Goal: Information Seeking & Learning: Learn about a topic

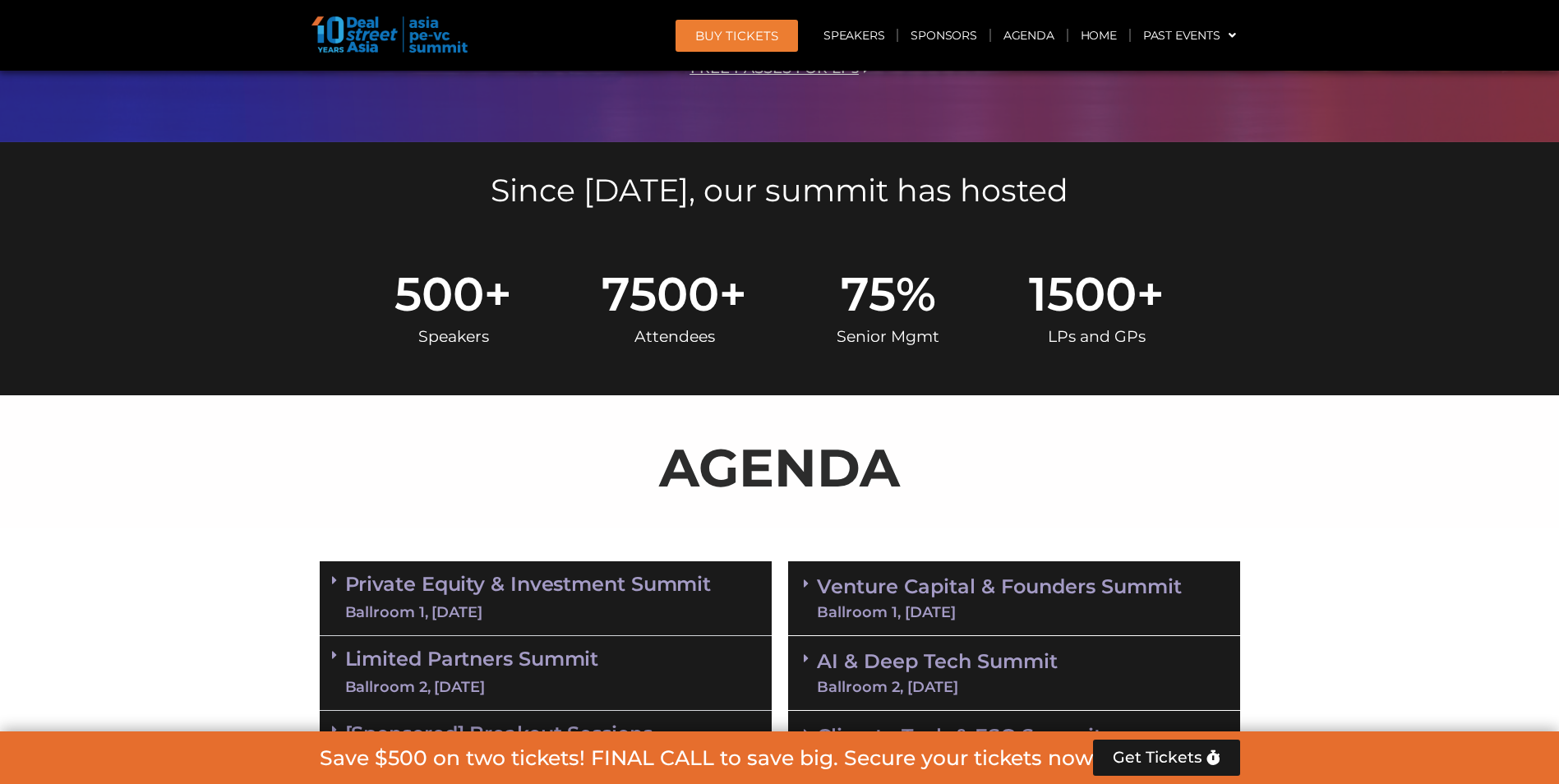
scroll to position [165, 0]
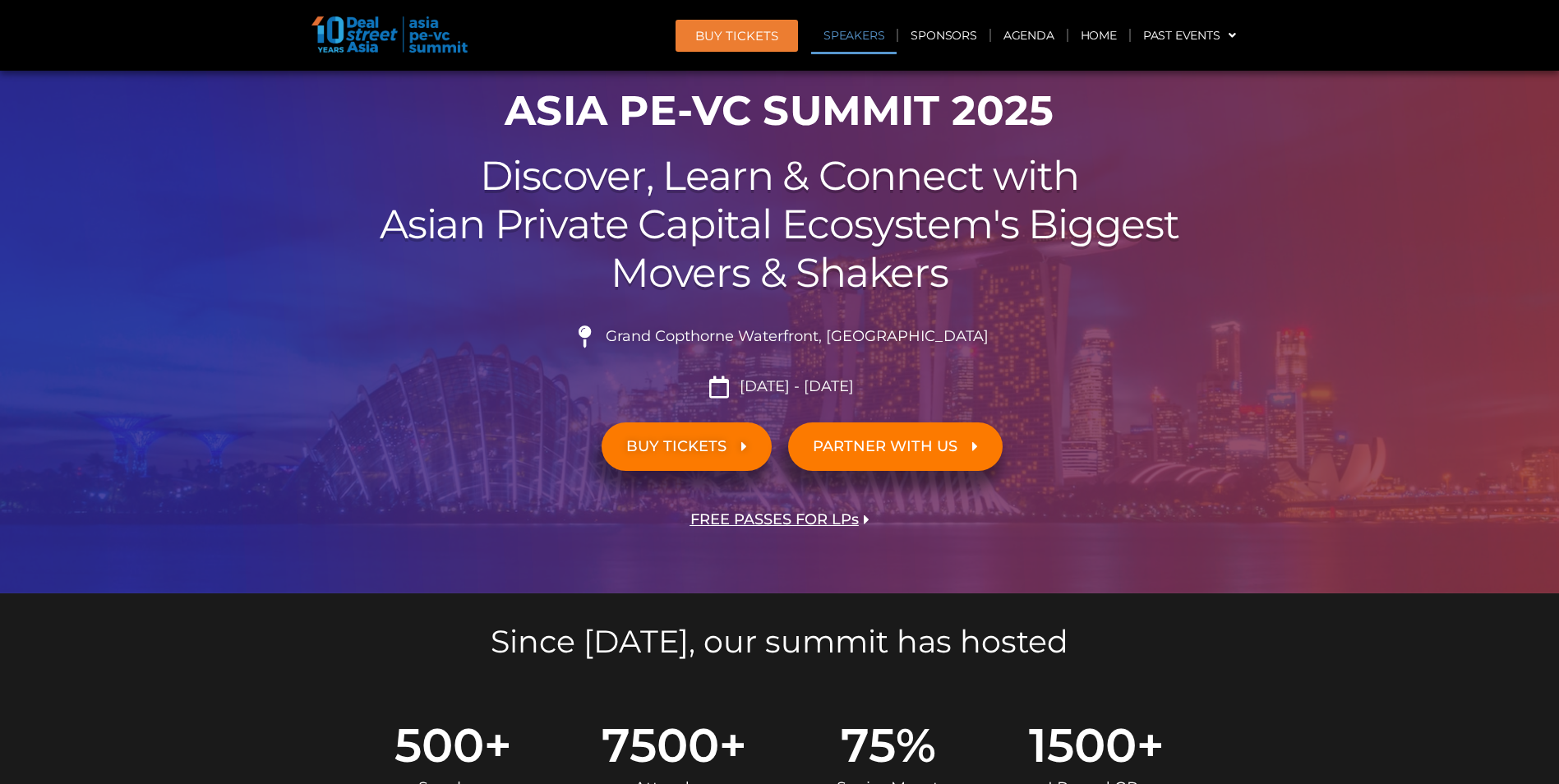
click at [864, 42] on link "Speakers" at bounding box center [853, 34] width 85 height 37
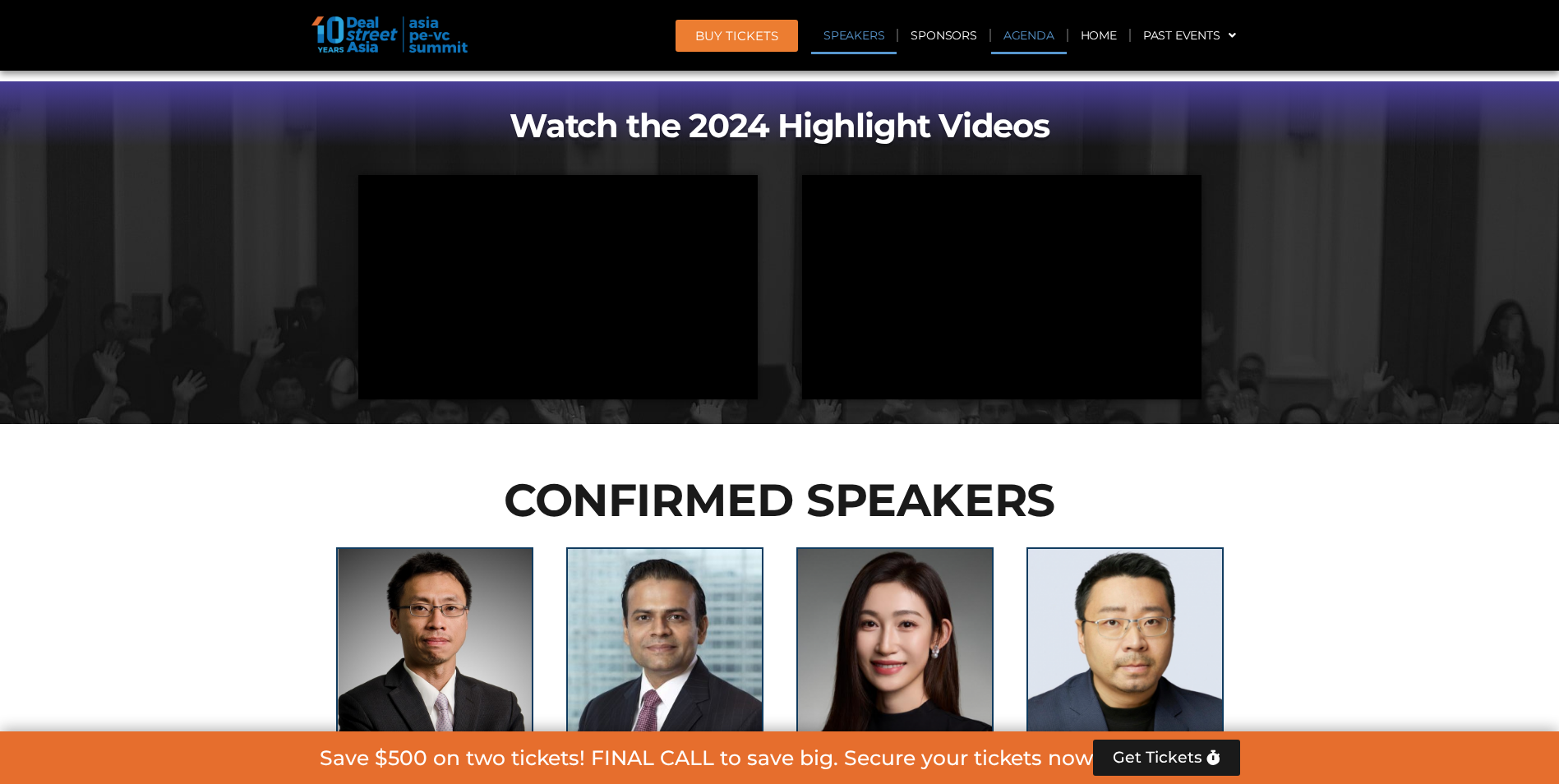
scroll to position [1874, 0]
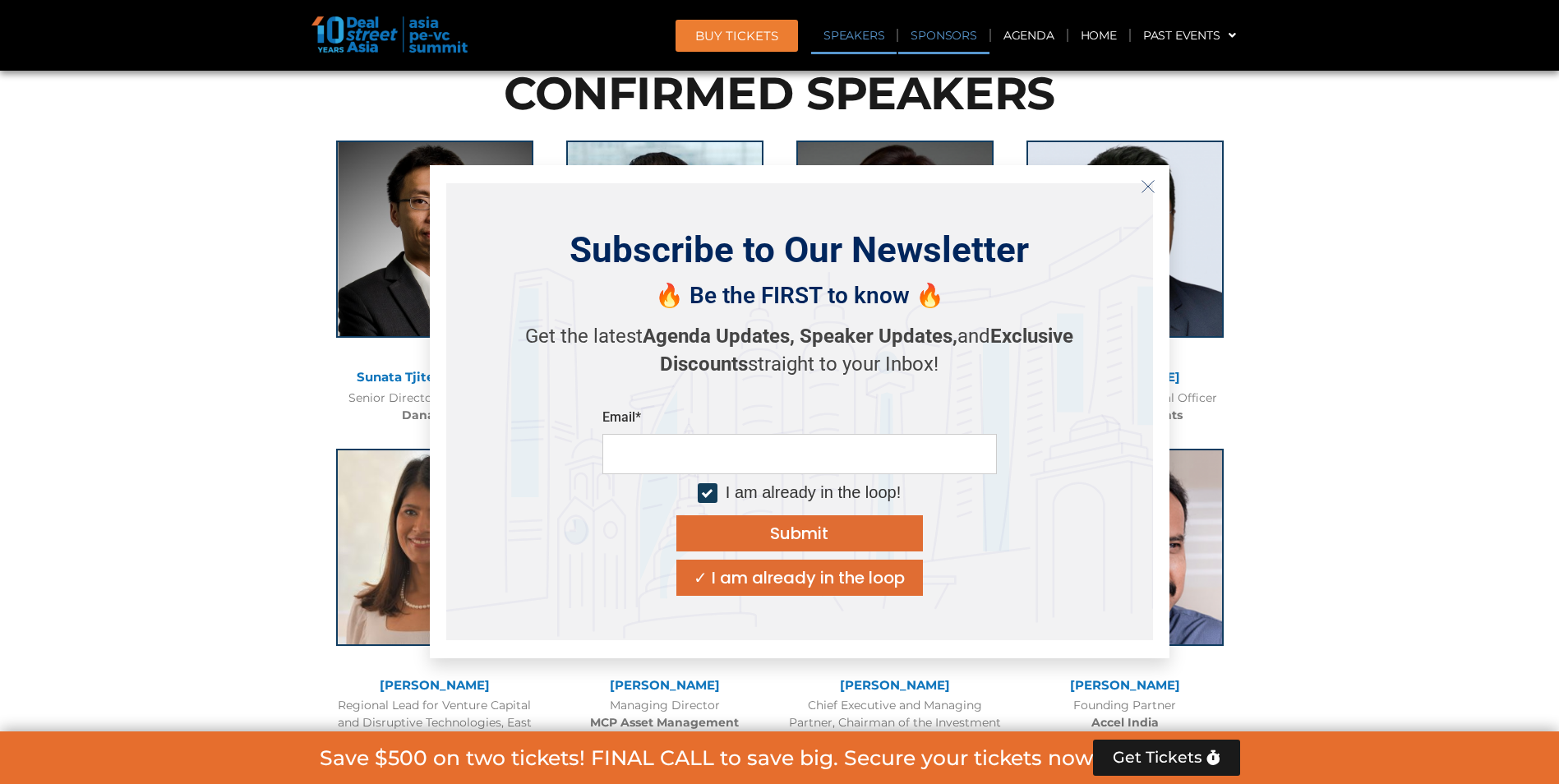
click at [941, 33] on link "Sponsors" at bounding box center [943, 34] width 90 height 37
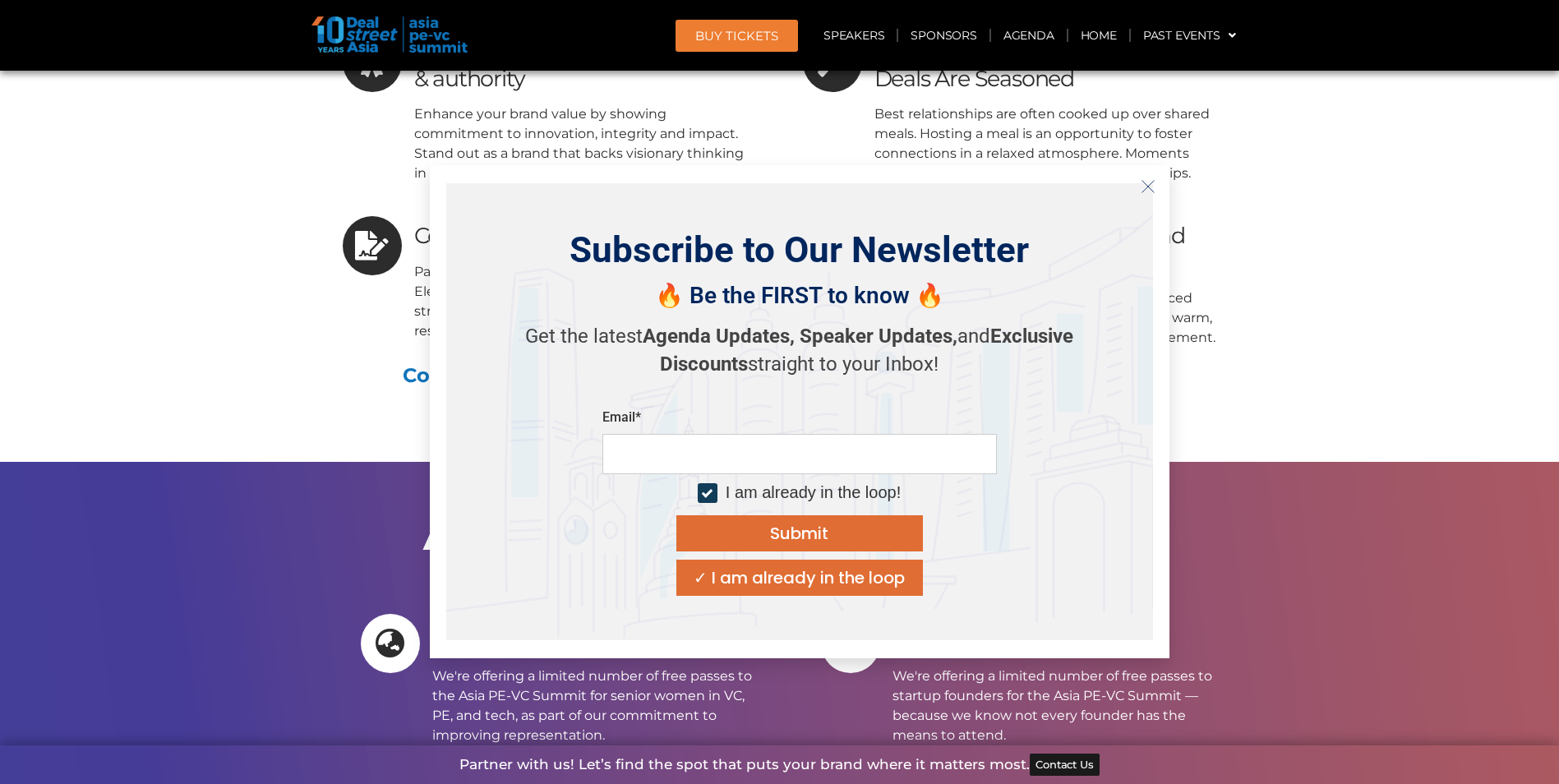
scroll to position [12480, 0]
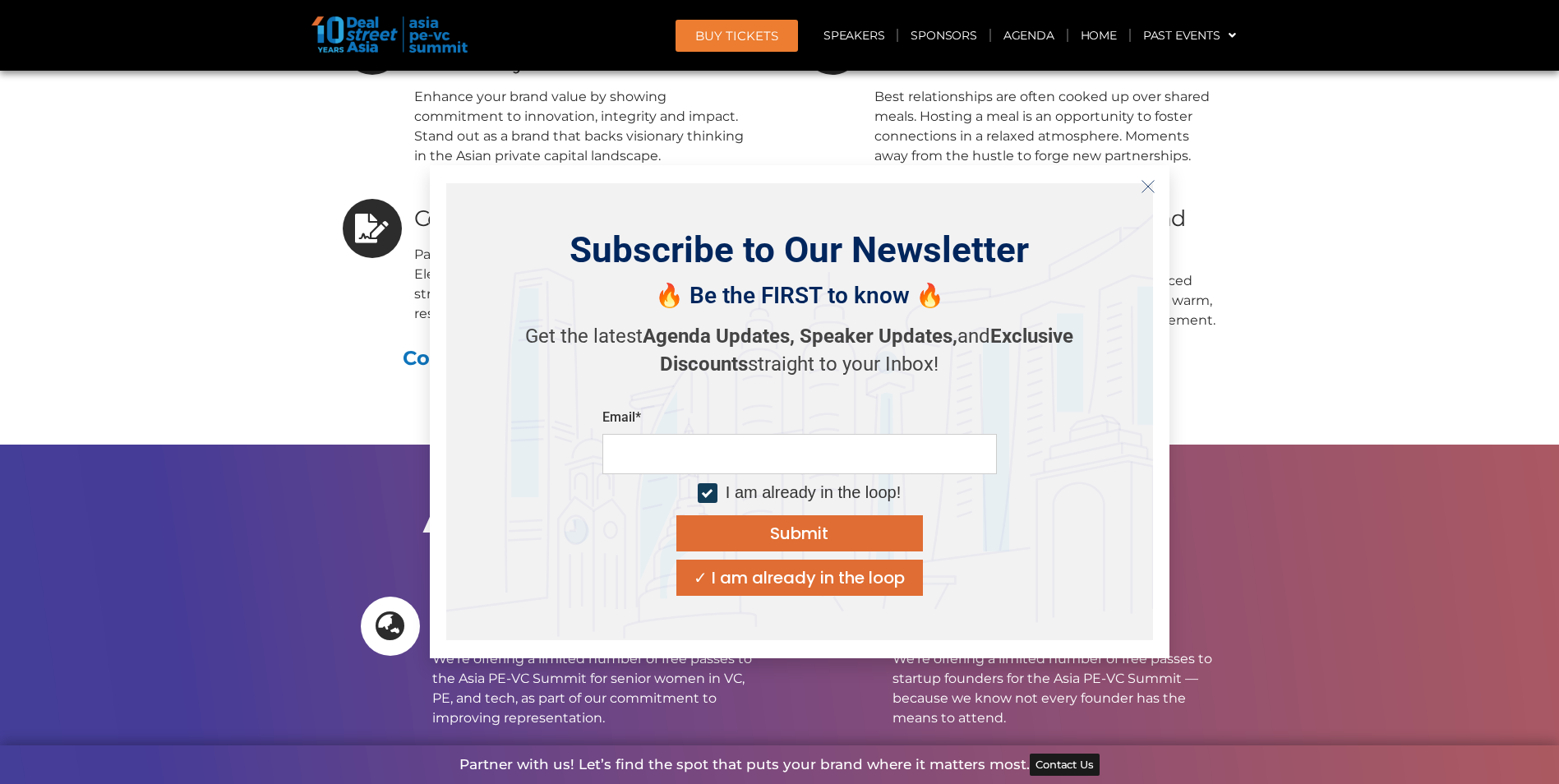
click at [1153, 184] on icon "Close" at bounding box center [1147, 186] width 14 height 14
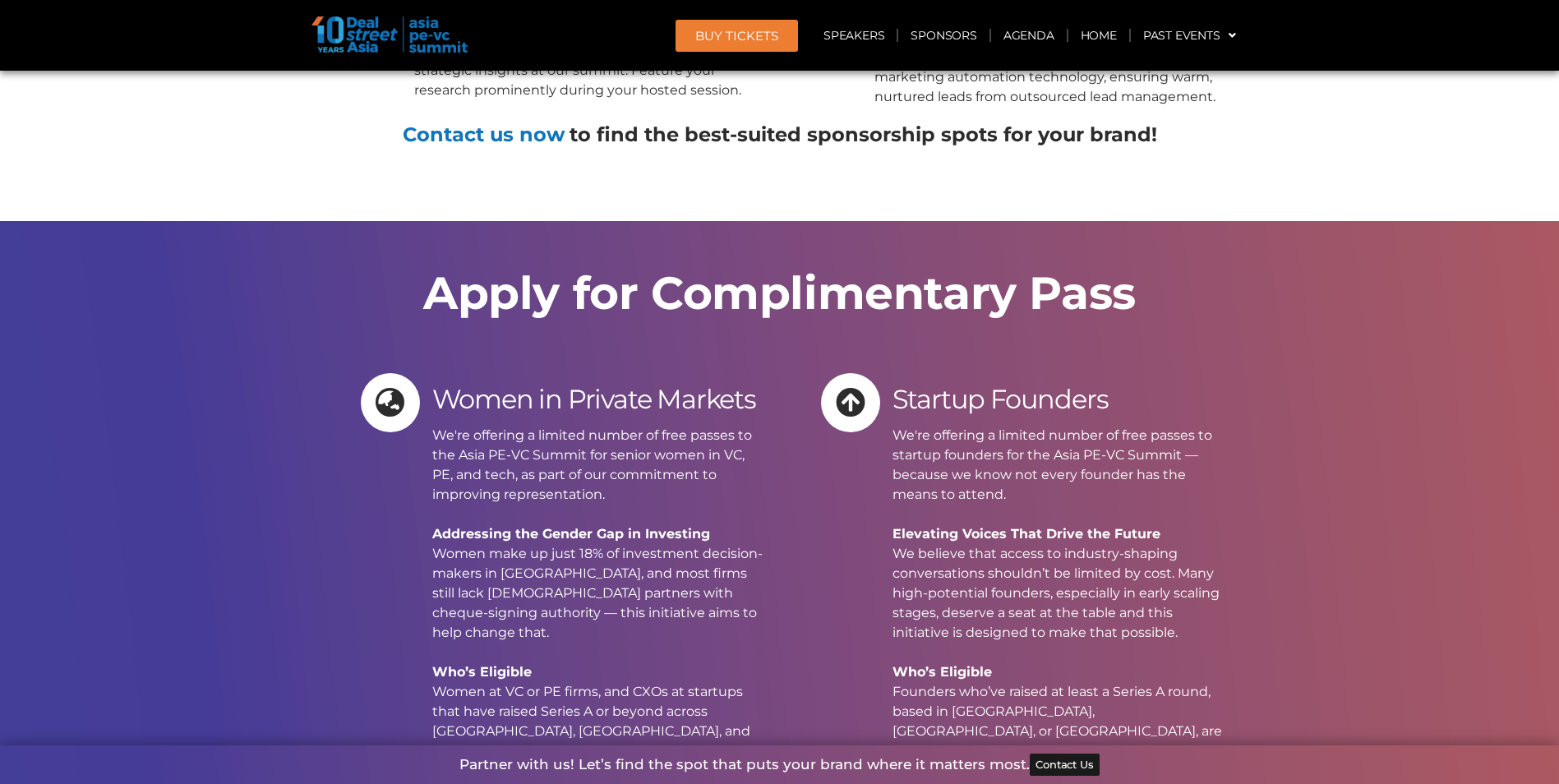
scroll to position [12644, 0]
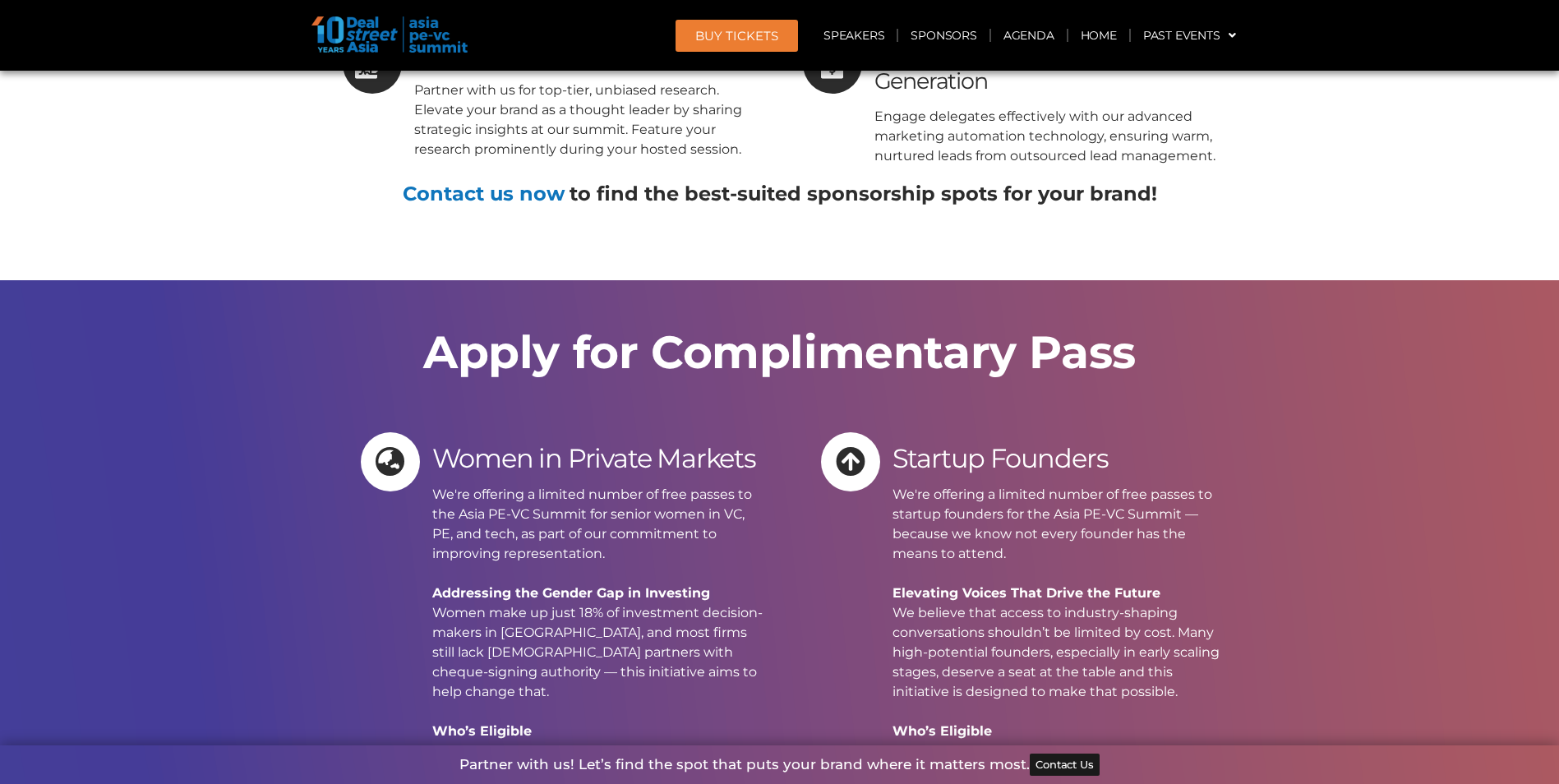
click at [747, 34] on span "BUY Tickets" at bounding box center [736, 35] width 83 height 12
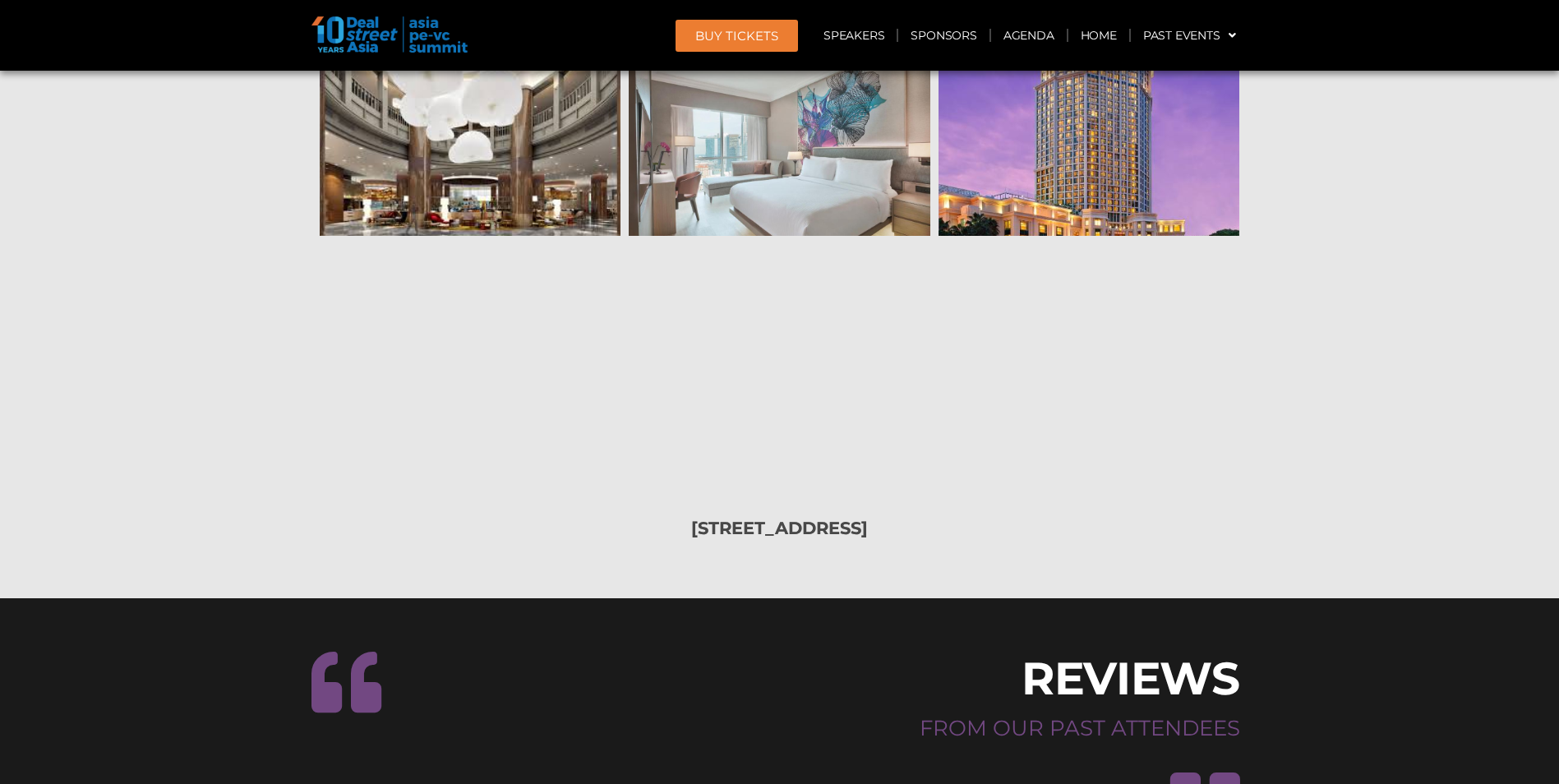
scroll to position [15191, 0]
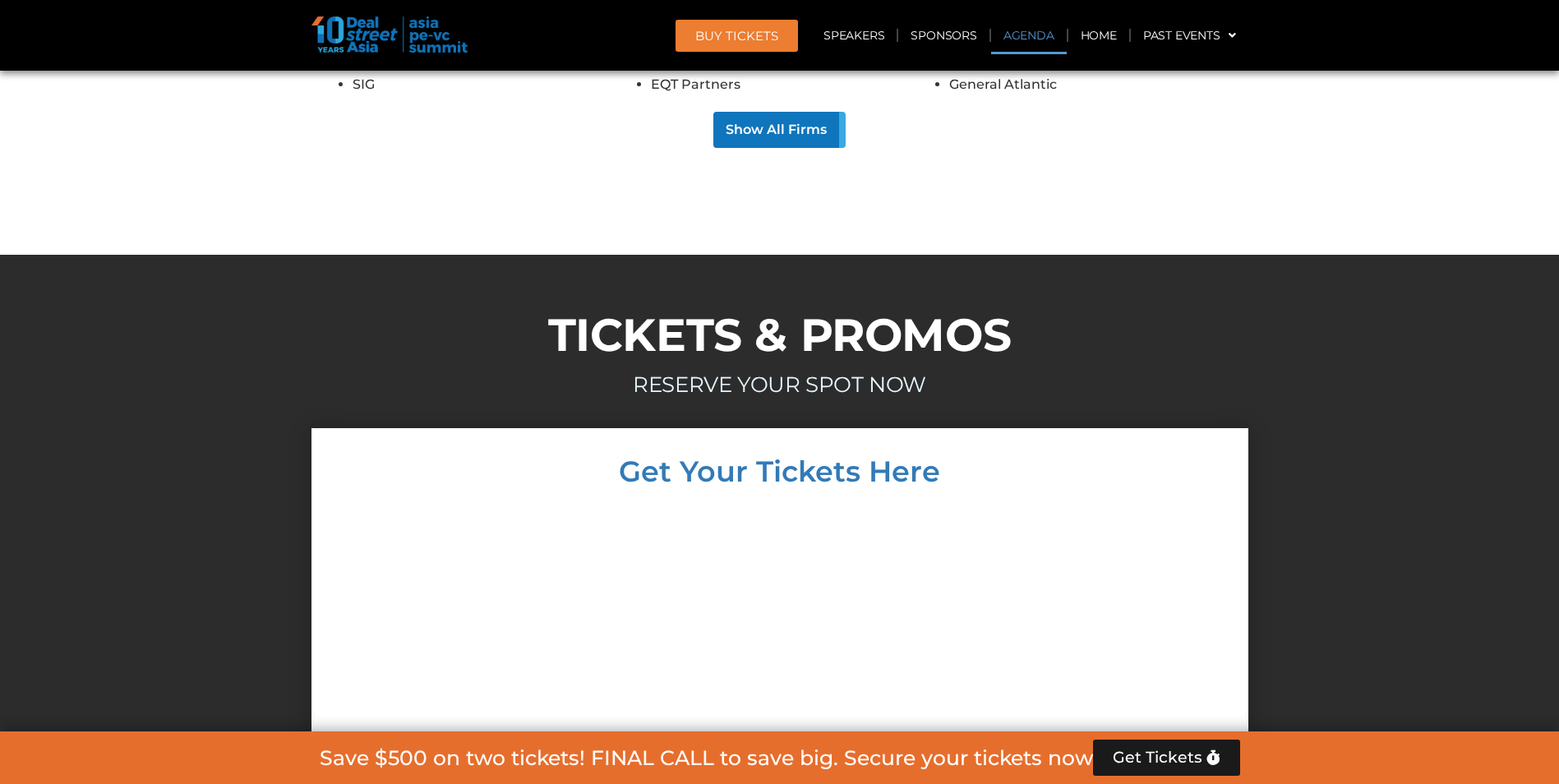
click at [1023, 36] on link "Agenda" at bounding box center [1028, 34] width 76 height 37
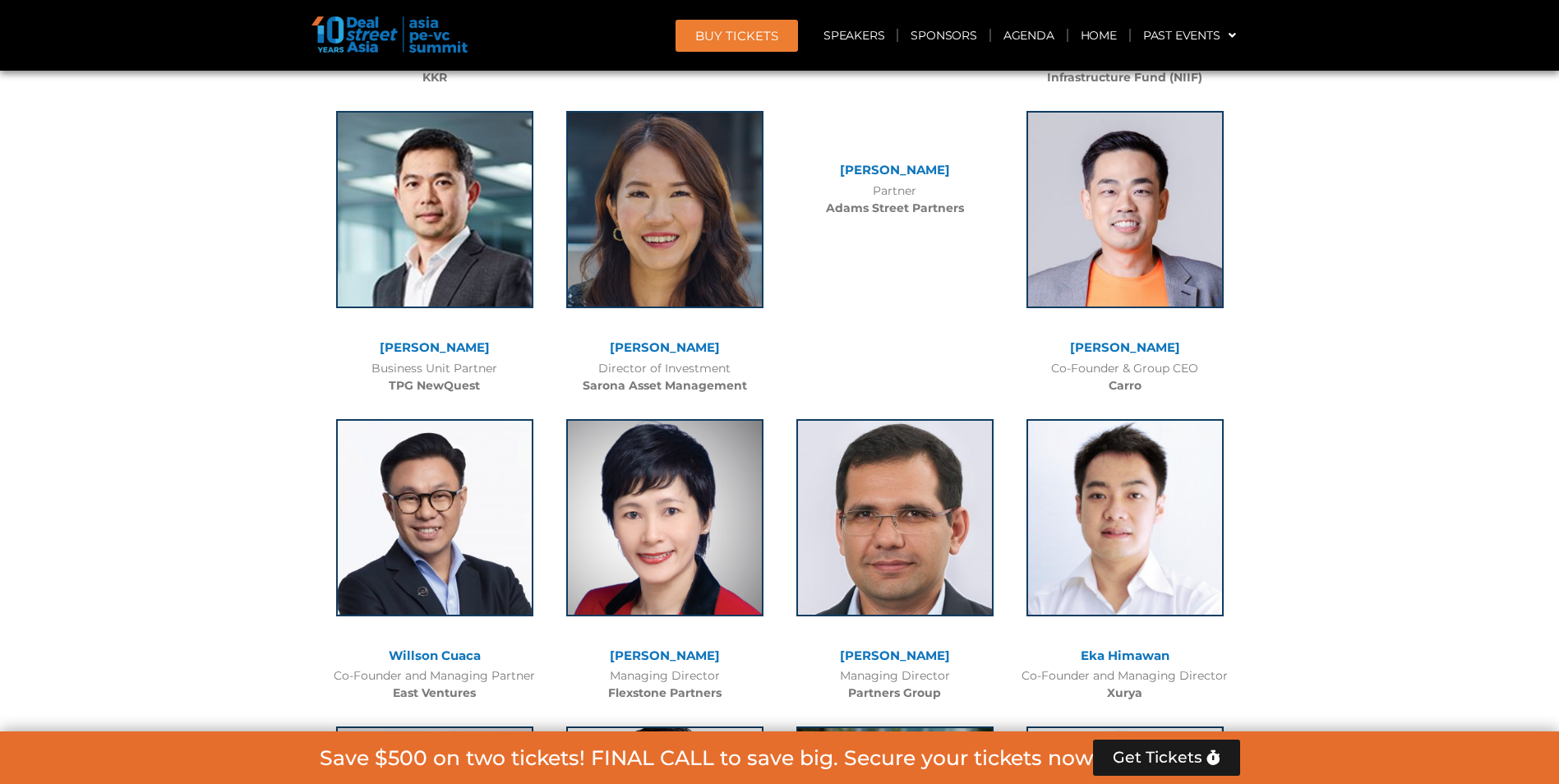
scroll to position [948, 0]
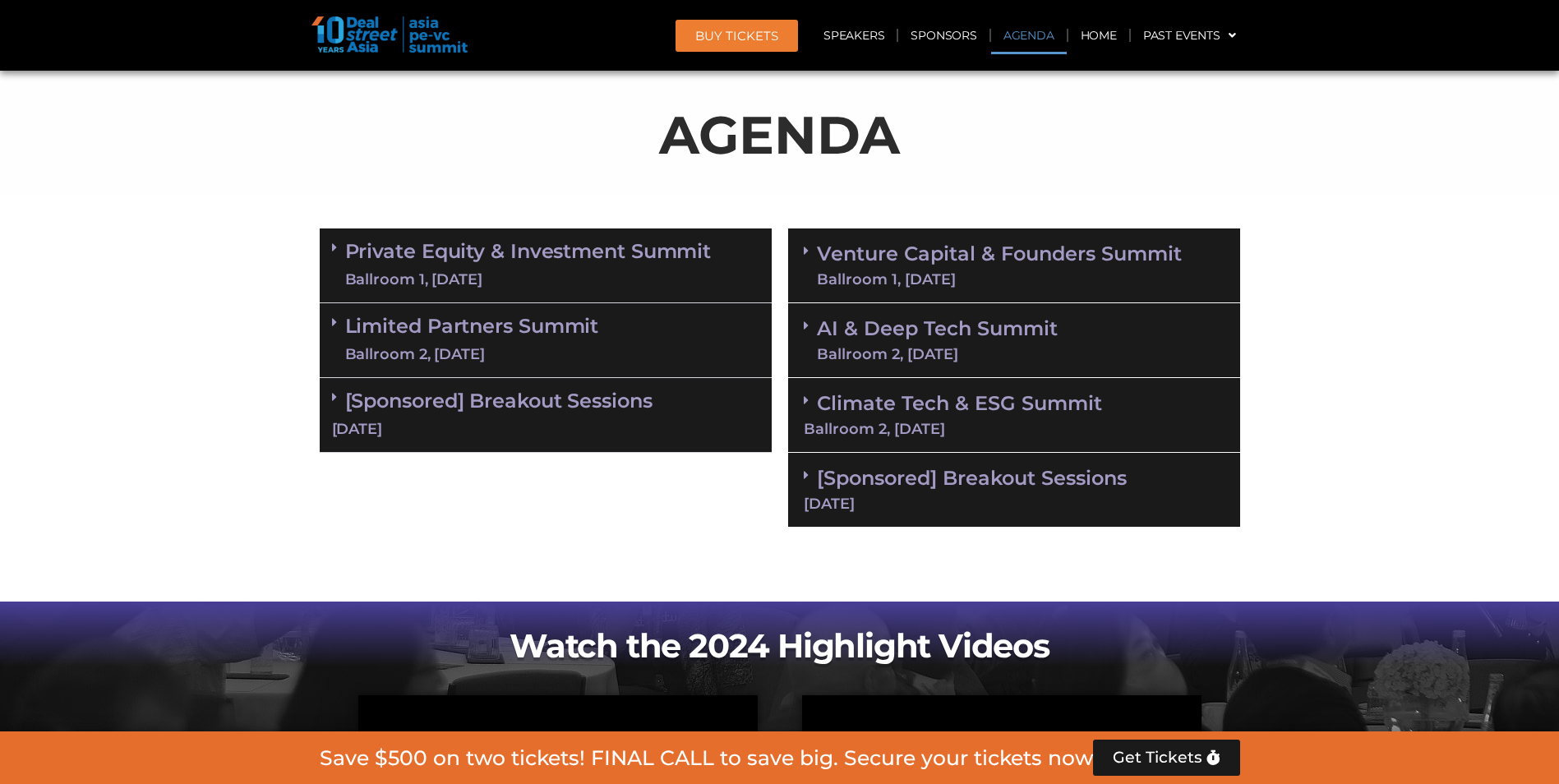
click at [463, 259] on link "Private Equity & Investment Summit Ballroom 1, [DATE]" at bounding box center [528, 264] width 367 height 49
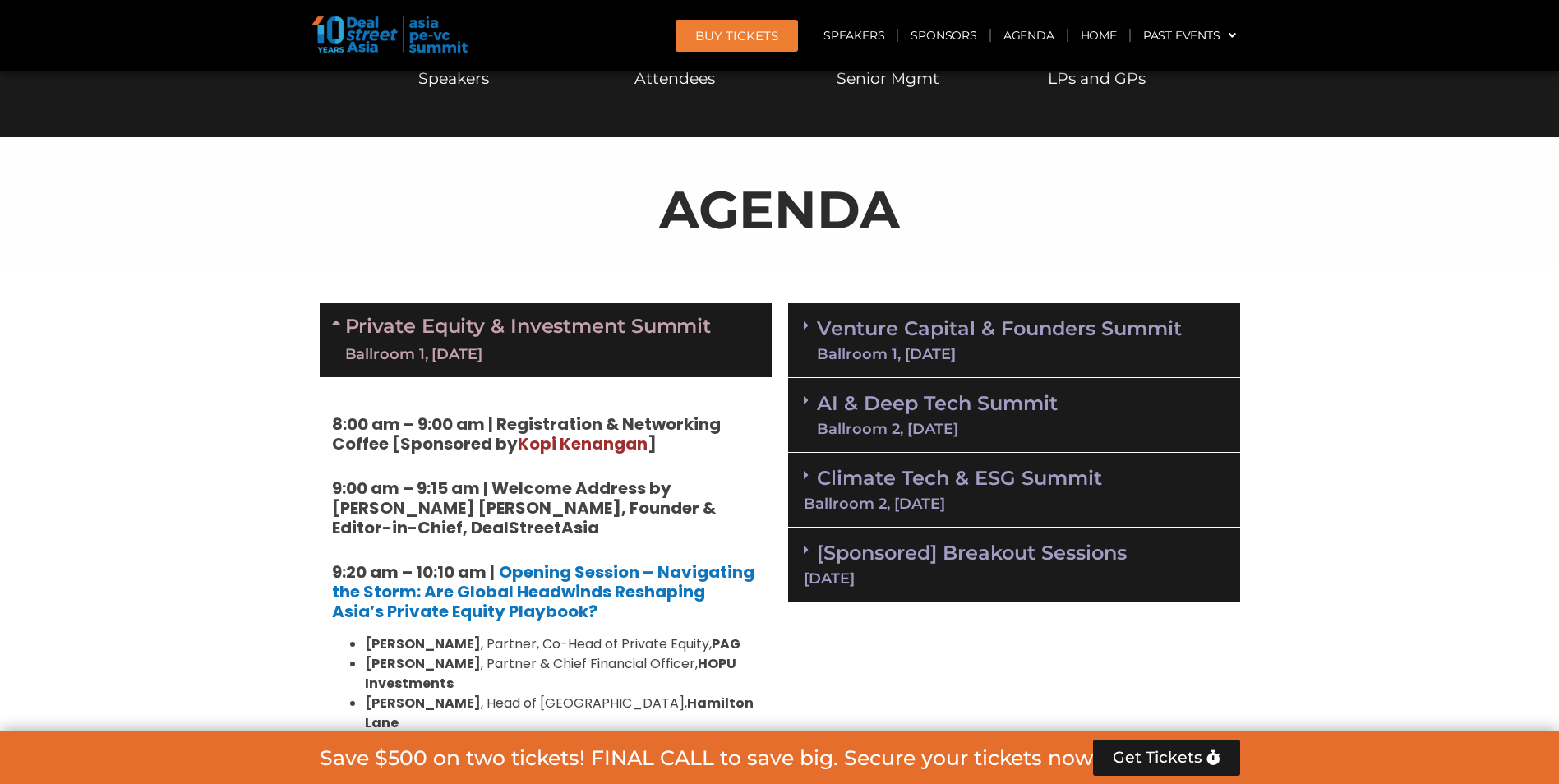
scroll to position [866, 0]
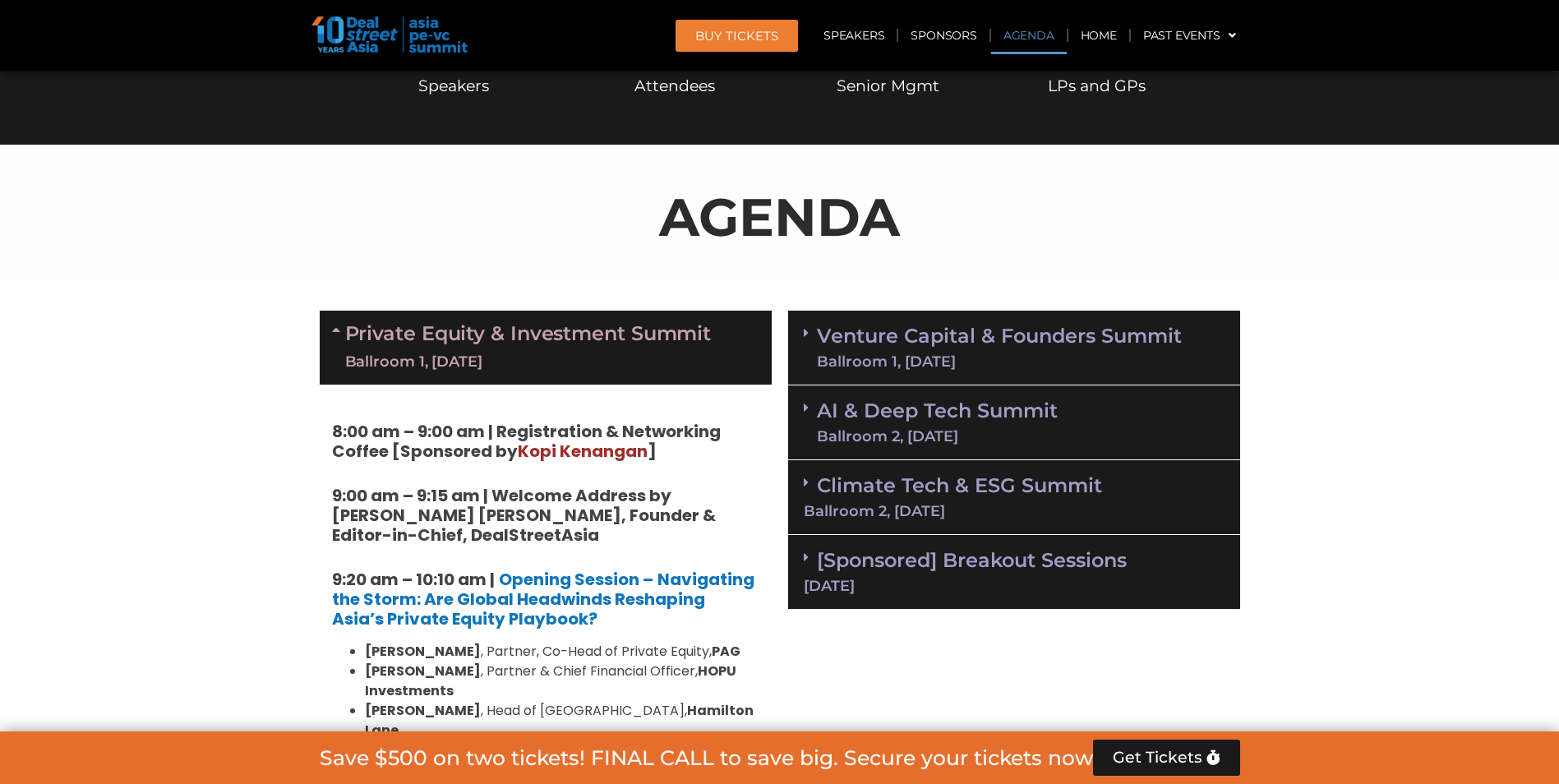
drag, startPoint x: 497, startPoint y: 369, endPoint x: 467, endPoint y: 385, distance: 34.0
click at [464, 354] on div "Ballroom 1, [DATE]" at bounding box center [528, 361] width 367 height 20
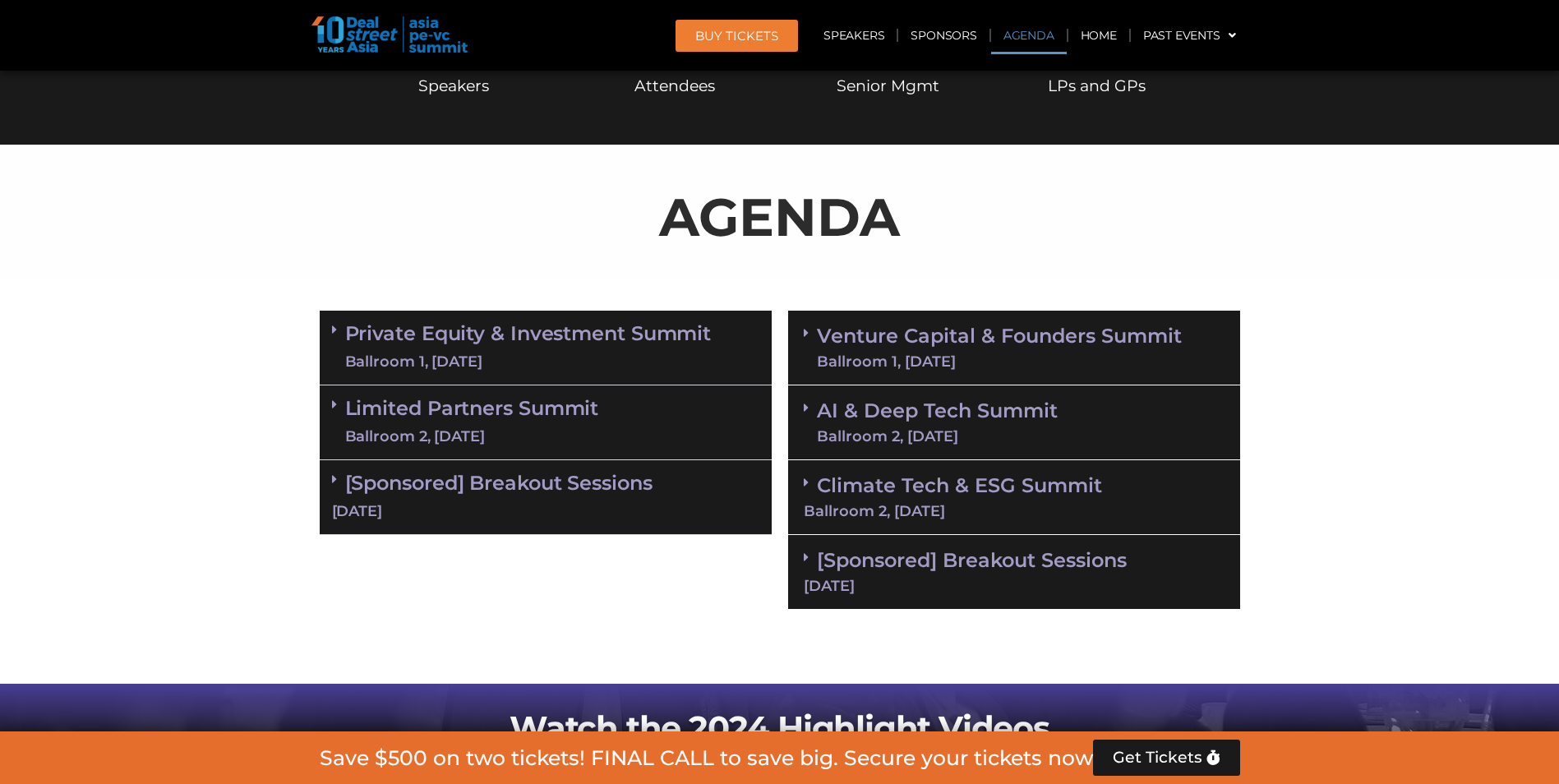
click at [561, 345] on link "Private Equity & Investment Summit Ballroom 1, [DATE]" at bounding box center [528, 347] width 367 height 49
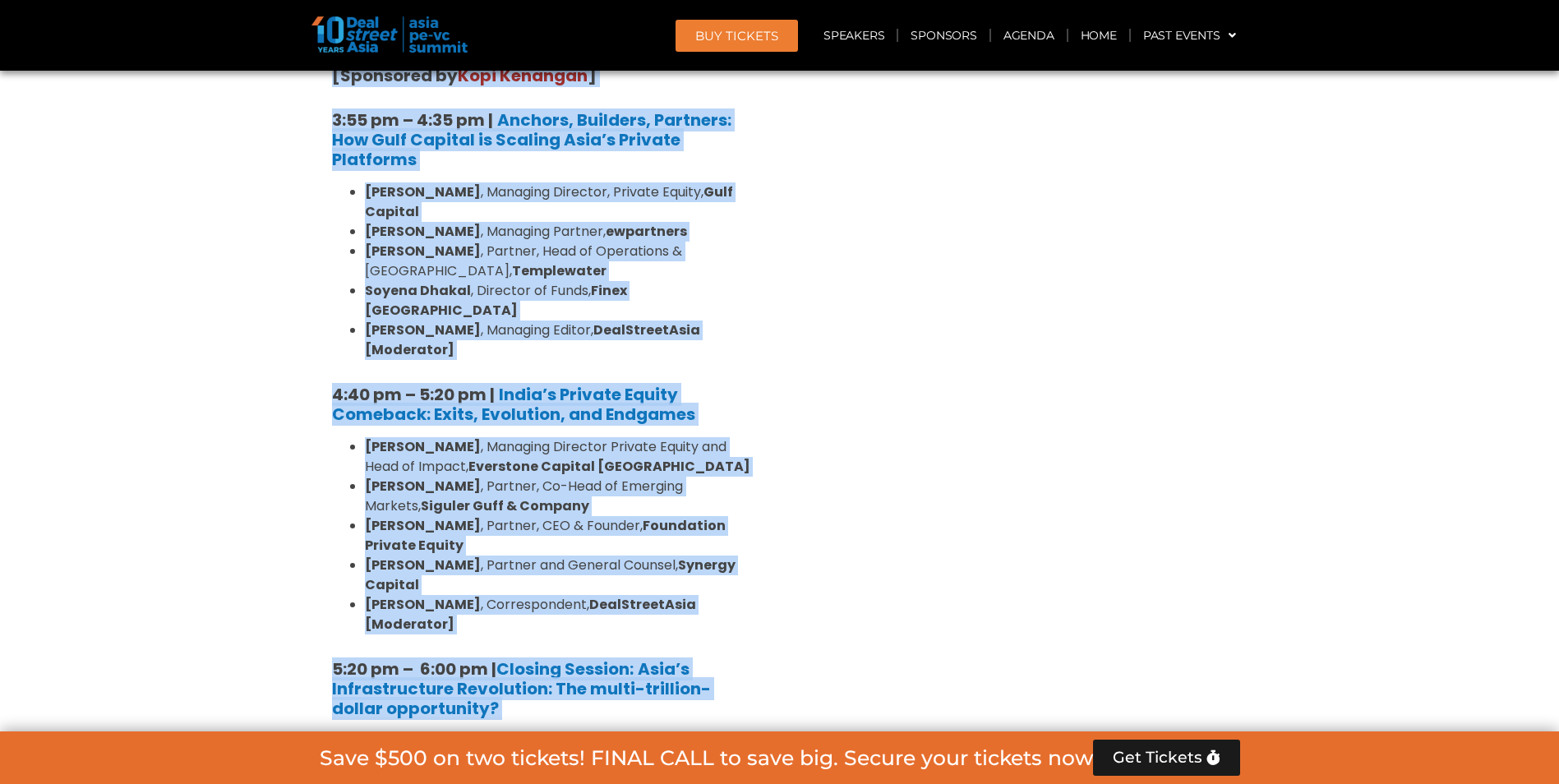
scroll to position [3234, 0]
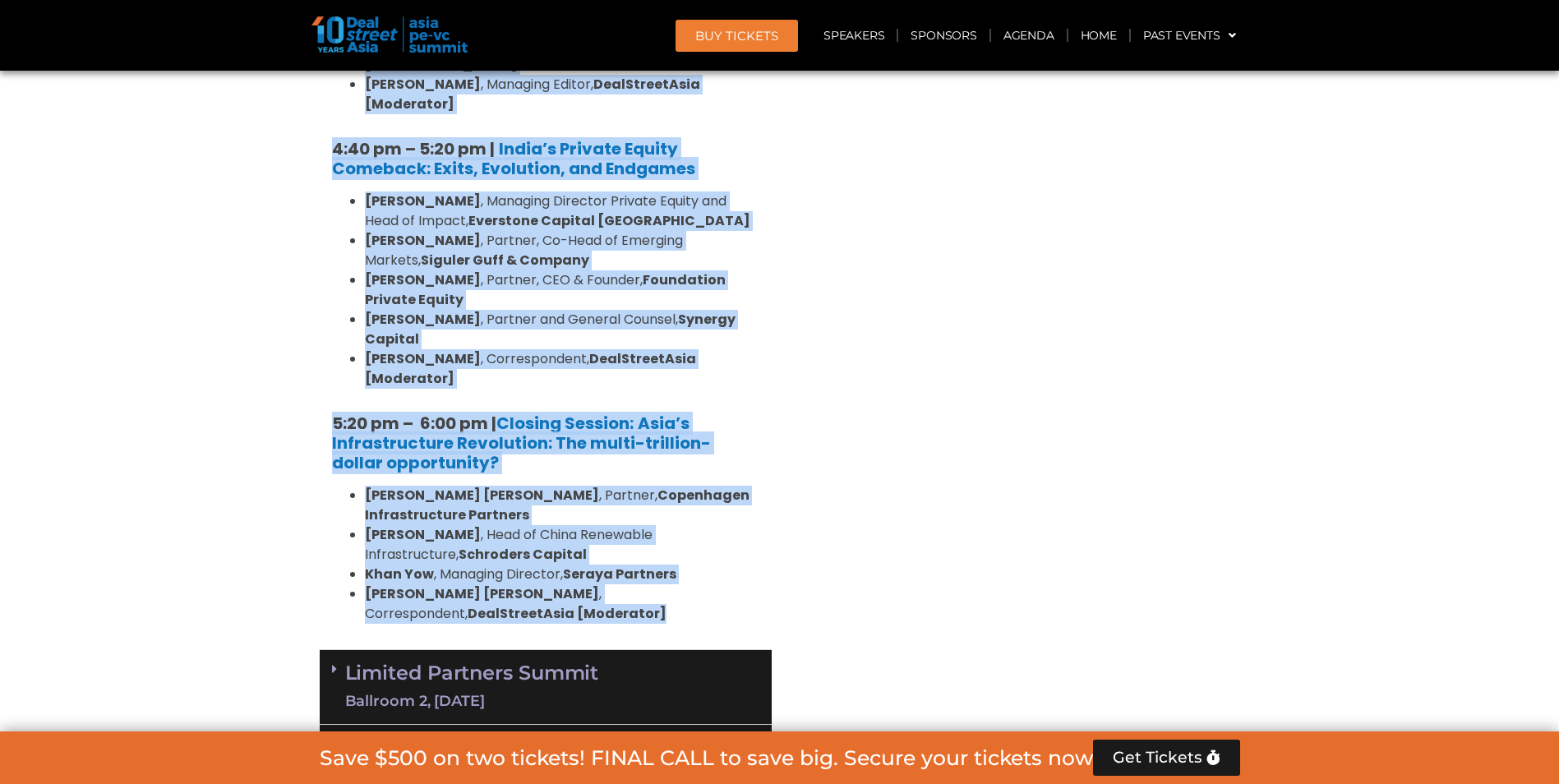
drag, startPoint x: 333, startPoint y: 428, endPoint x: 659, endPoint y: 362, distance: 332.6
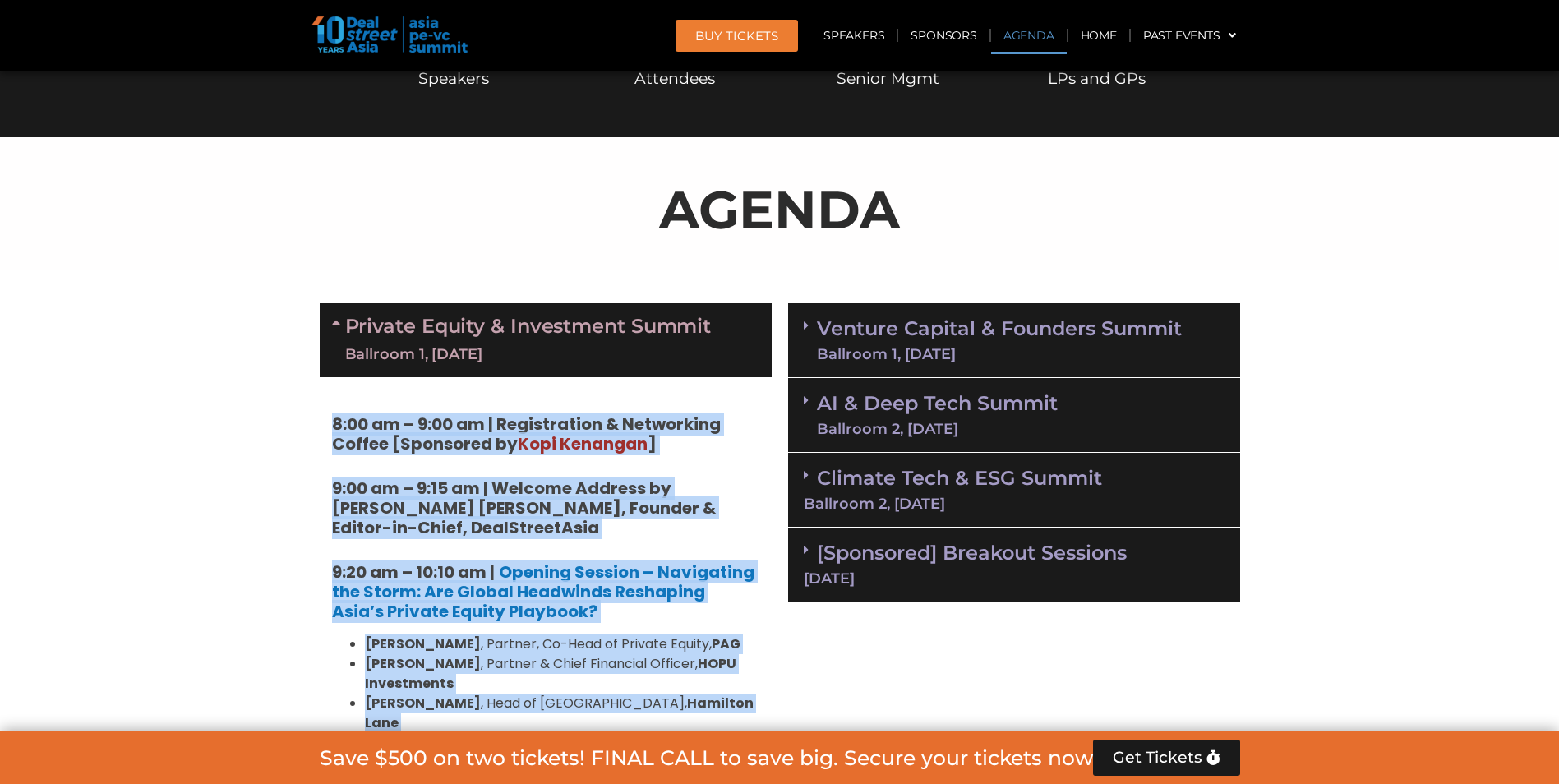
scroll to position [851, 0]
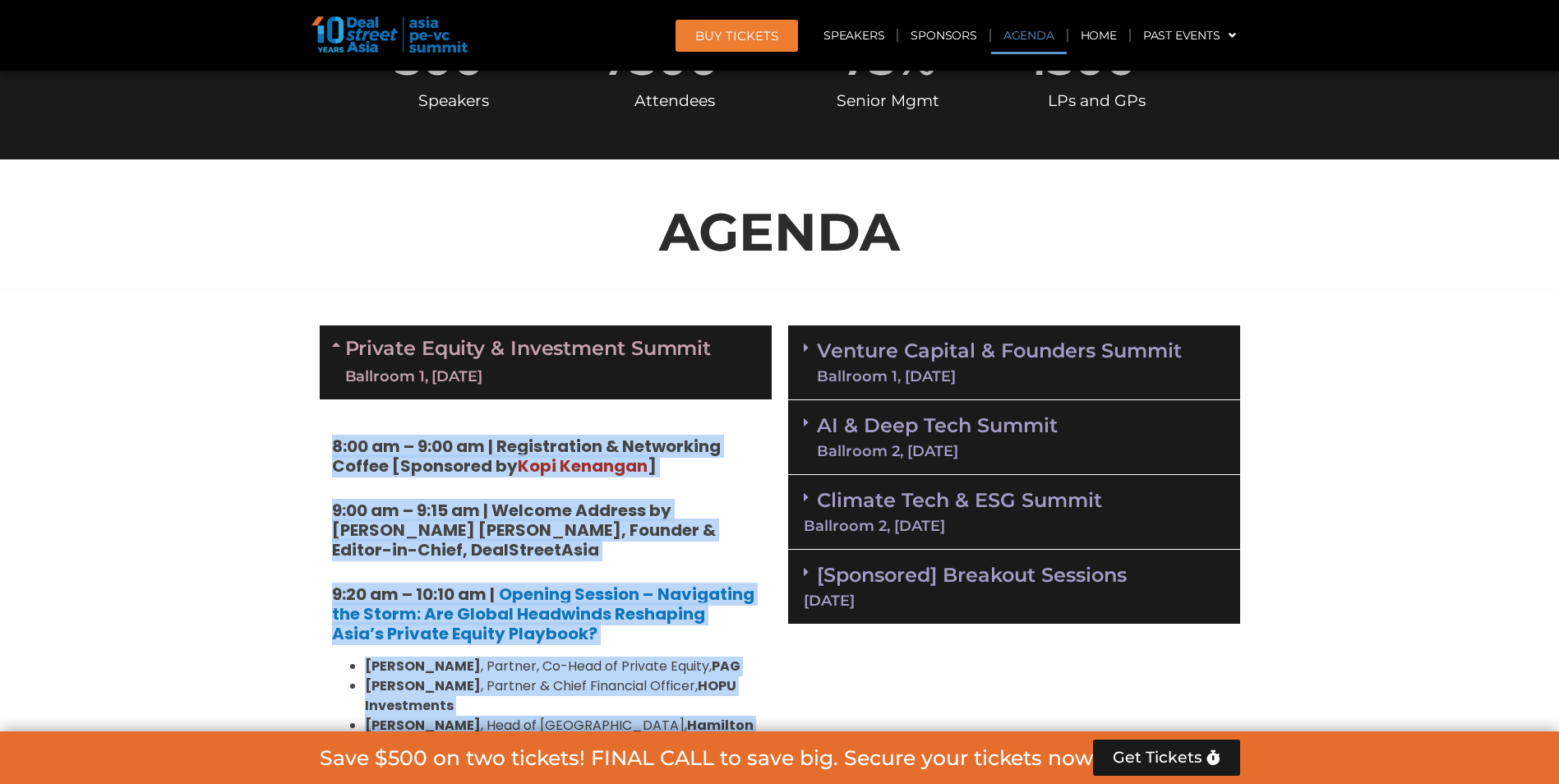
copy div "8:63 lo – 1:00 ip | Dolorsitamet & Consectetu Adipis [Elitseddo ei Temp Incidid…"
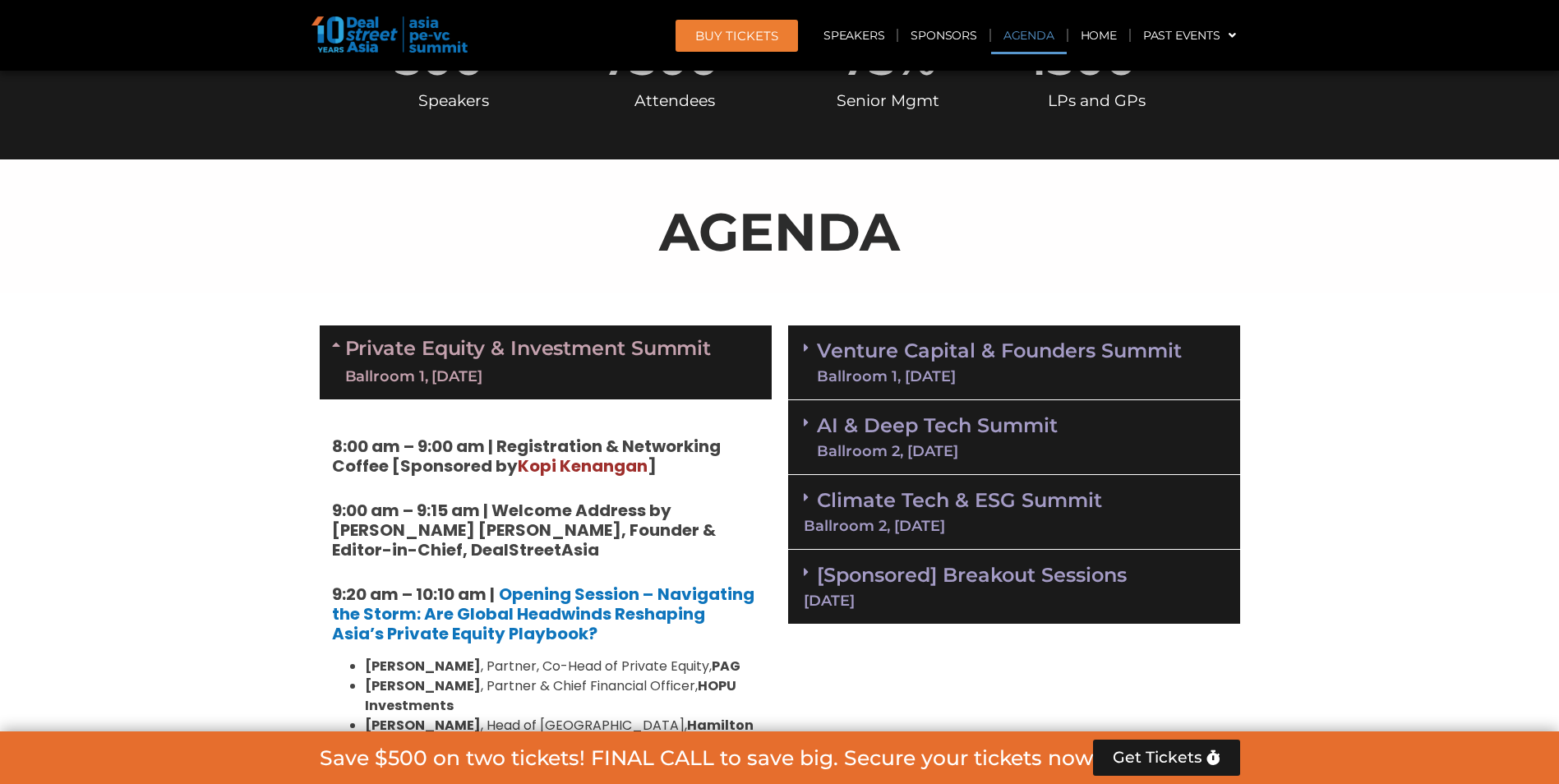
drag, startPoint x: 418, startPoint y: 347, endPoint x: 237, endPoint y: 519, distance: 249.7
click at [343, 347] on icon at bounding box center [339, 345] width 13 height 13
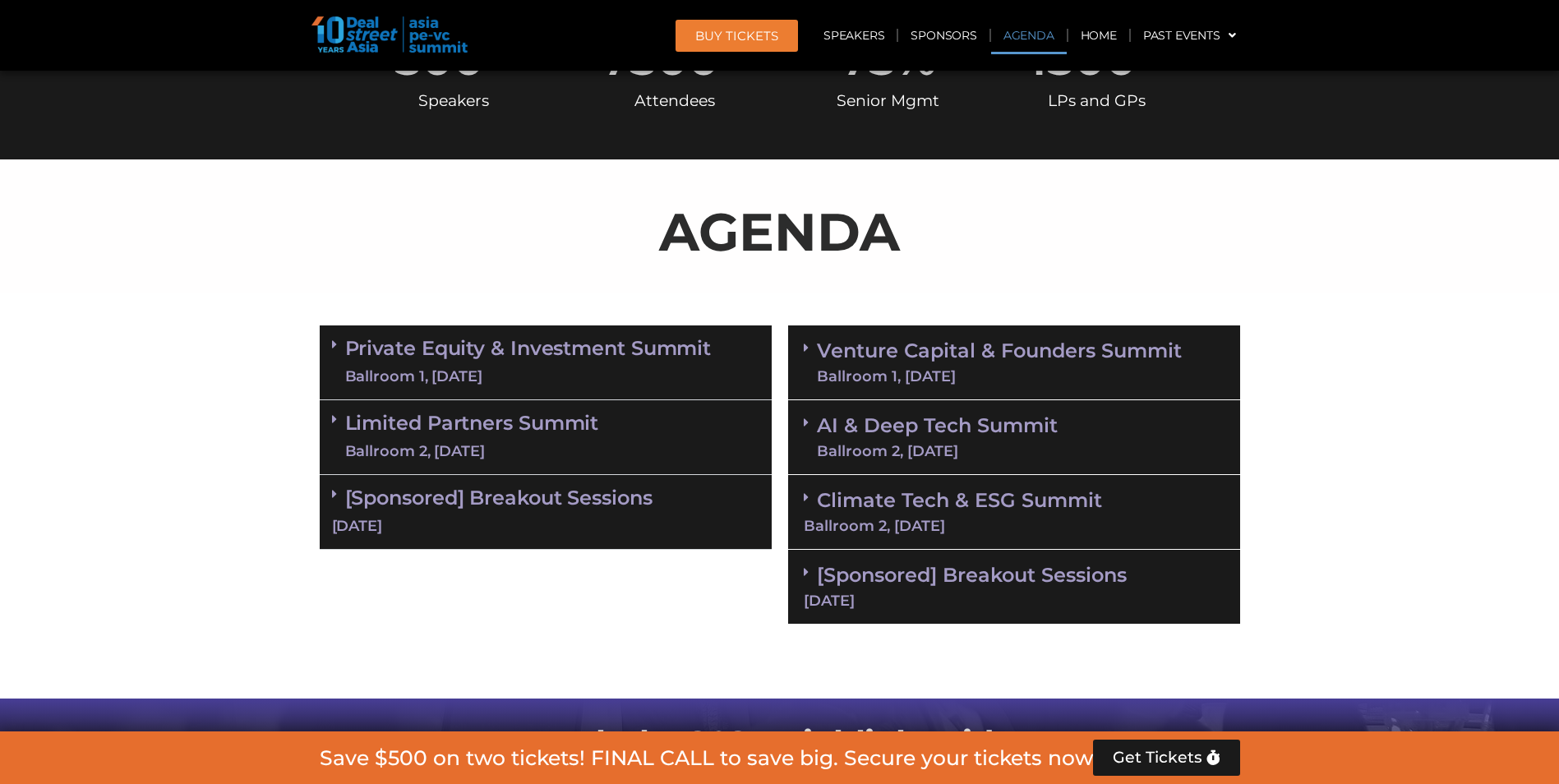
click at [574, 437] on link "Limited Partners [GEOGRAPHIC_DATA] 2, [DATE]" at bounding box center [471, 437] width 254 height 49
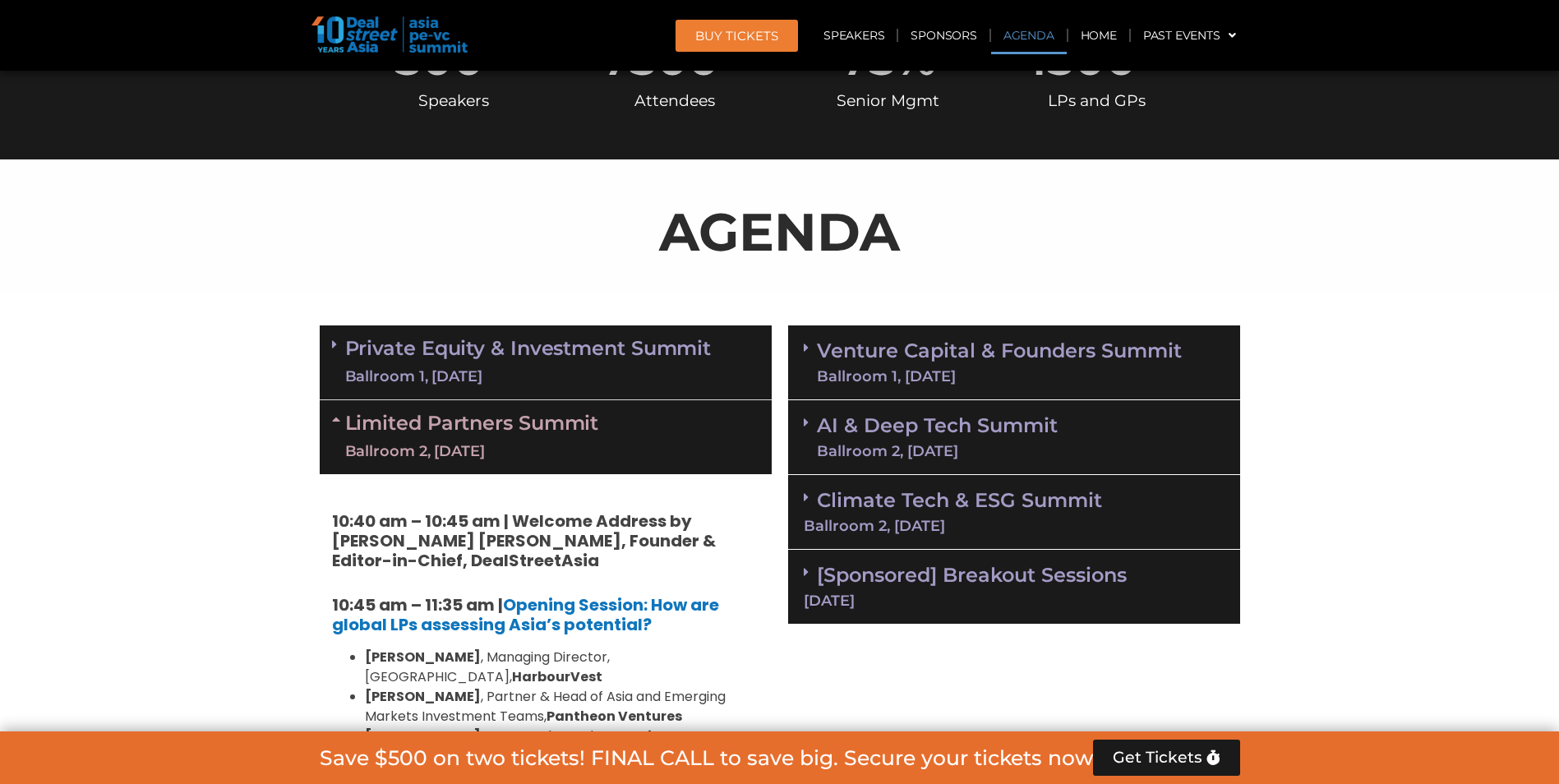
scroll to position [1098, 0]
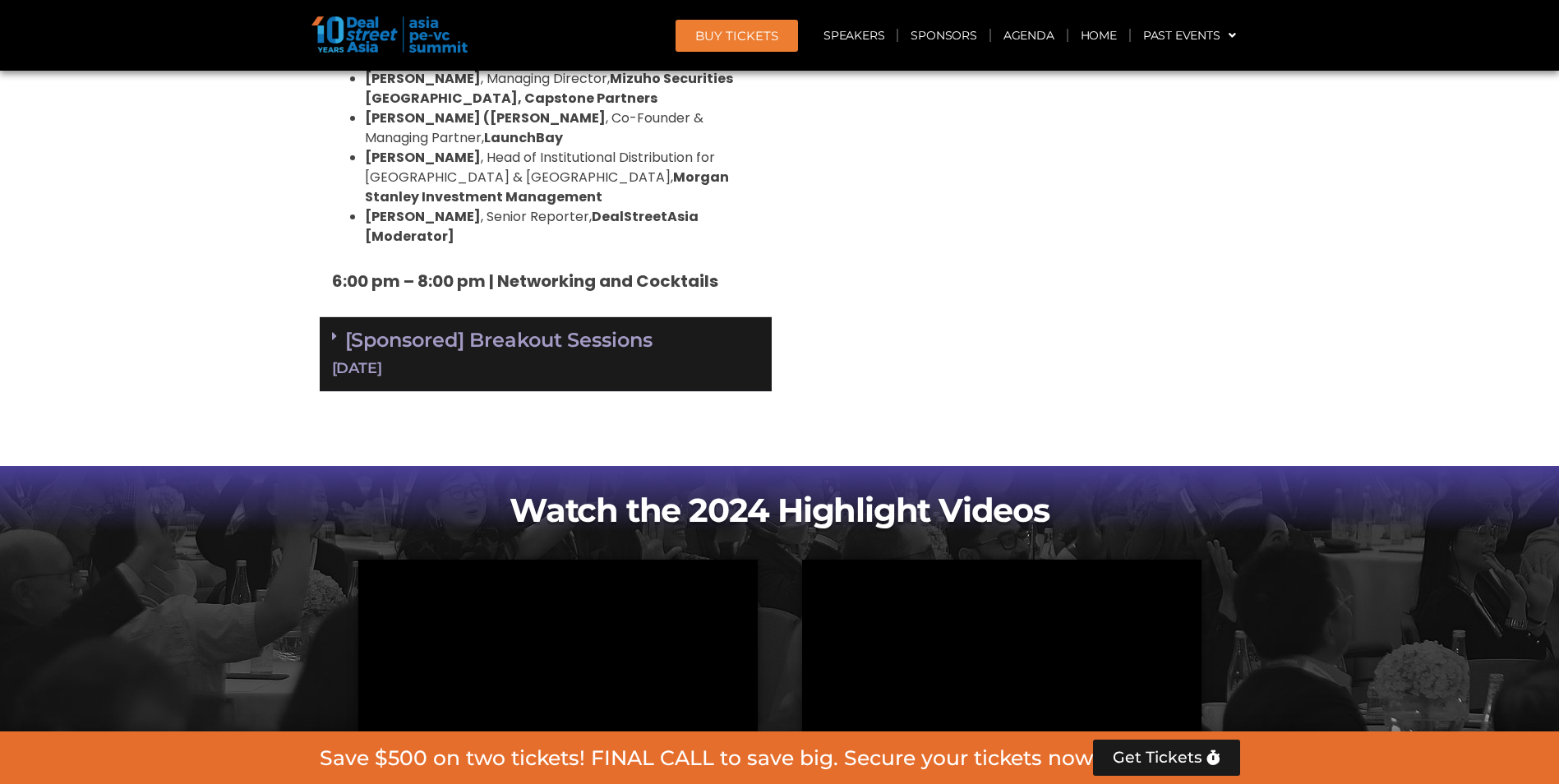
scroll to position [2534, 0]
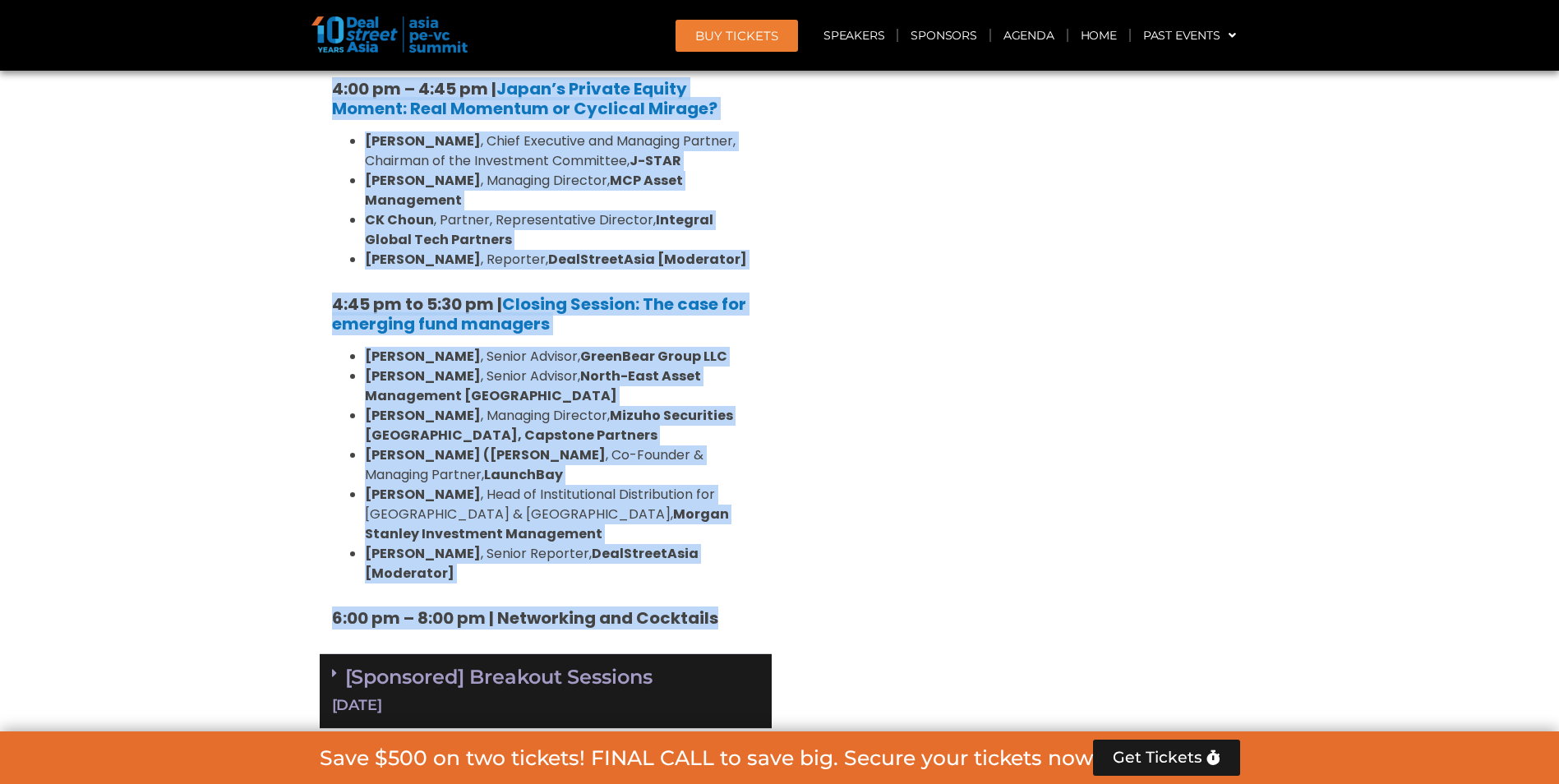
drag, startPoint x: 333, startPoint y: 271, endPoint x: 747, endPoint y: 490, distance: 468.4
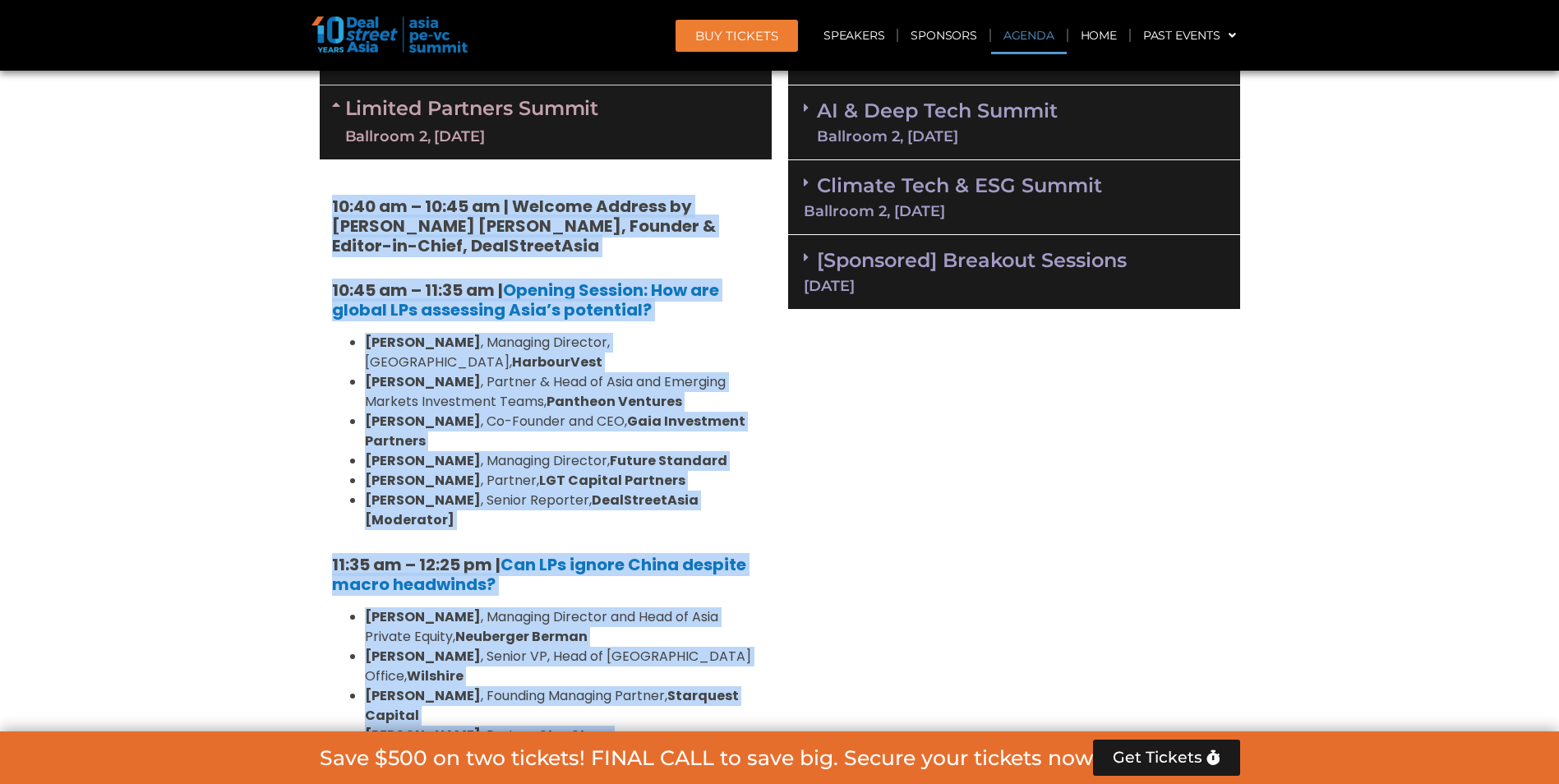
scroll to position [1137, 0]
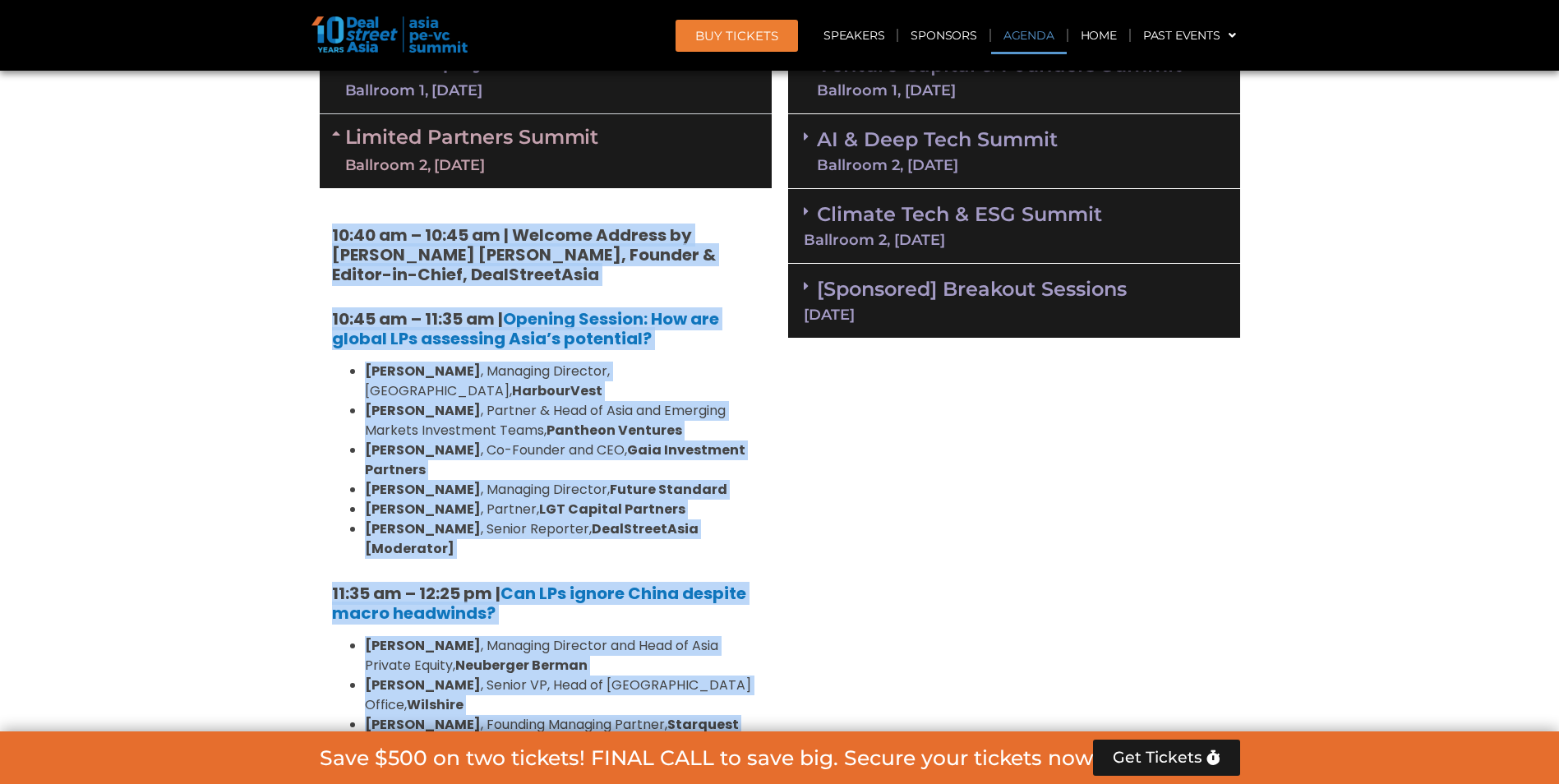
copy div "31:43 lo – 72:01 ip | Dolorsi Ametcon ad Elit Seddoe Tempor, Incidid & Utlabo-e…"
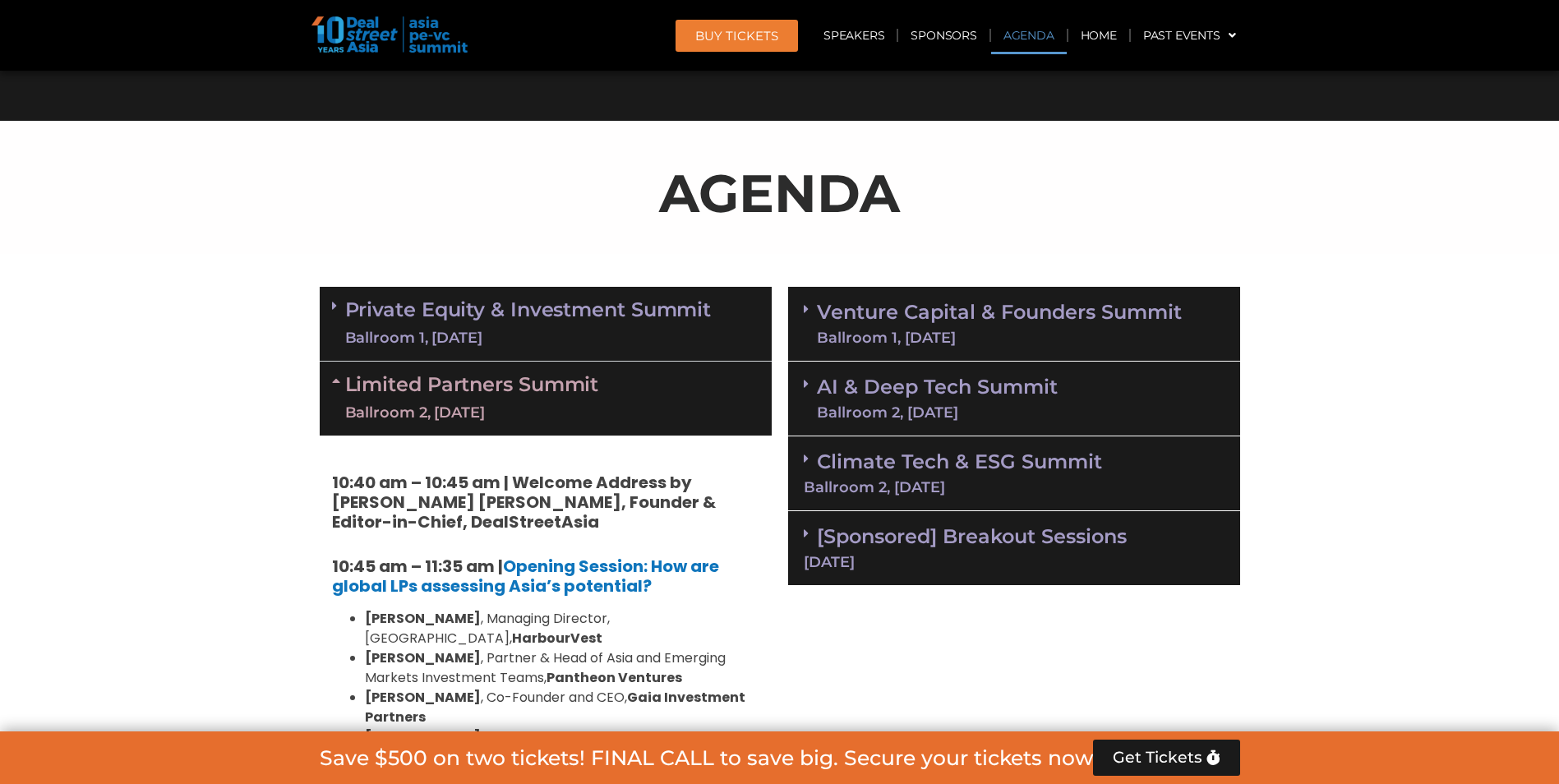
scroll to position [890, 0]
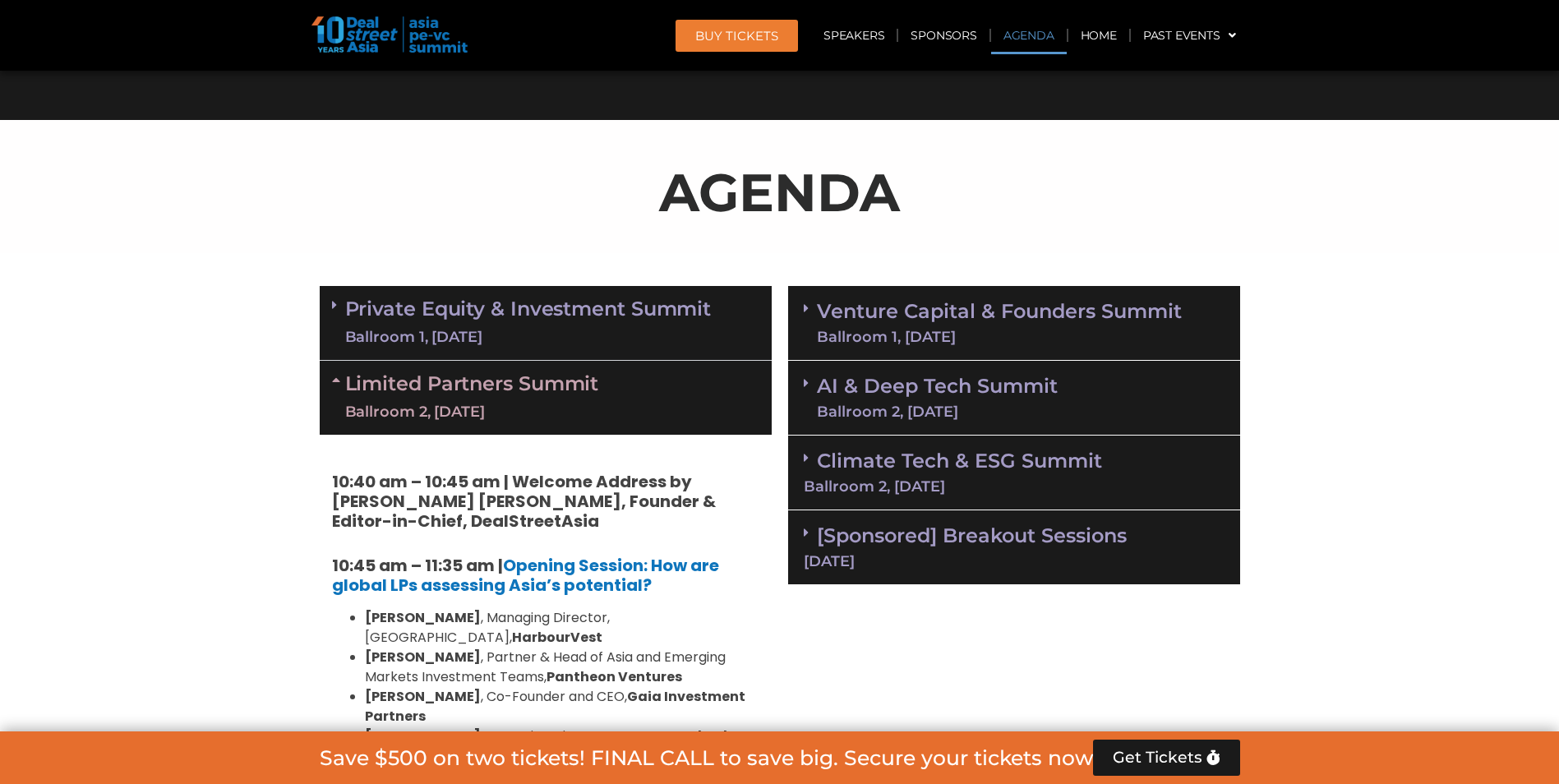
drag, startPoint x: 333, startPoint y: 373, endPoint x: 384, endPoint y: 379, distance: 51.4
click at [338, 373] on icon at bounding box center [339, 380] width 13 height 13
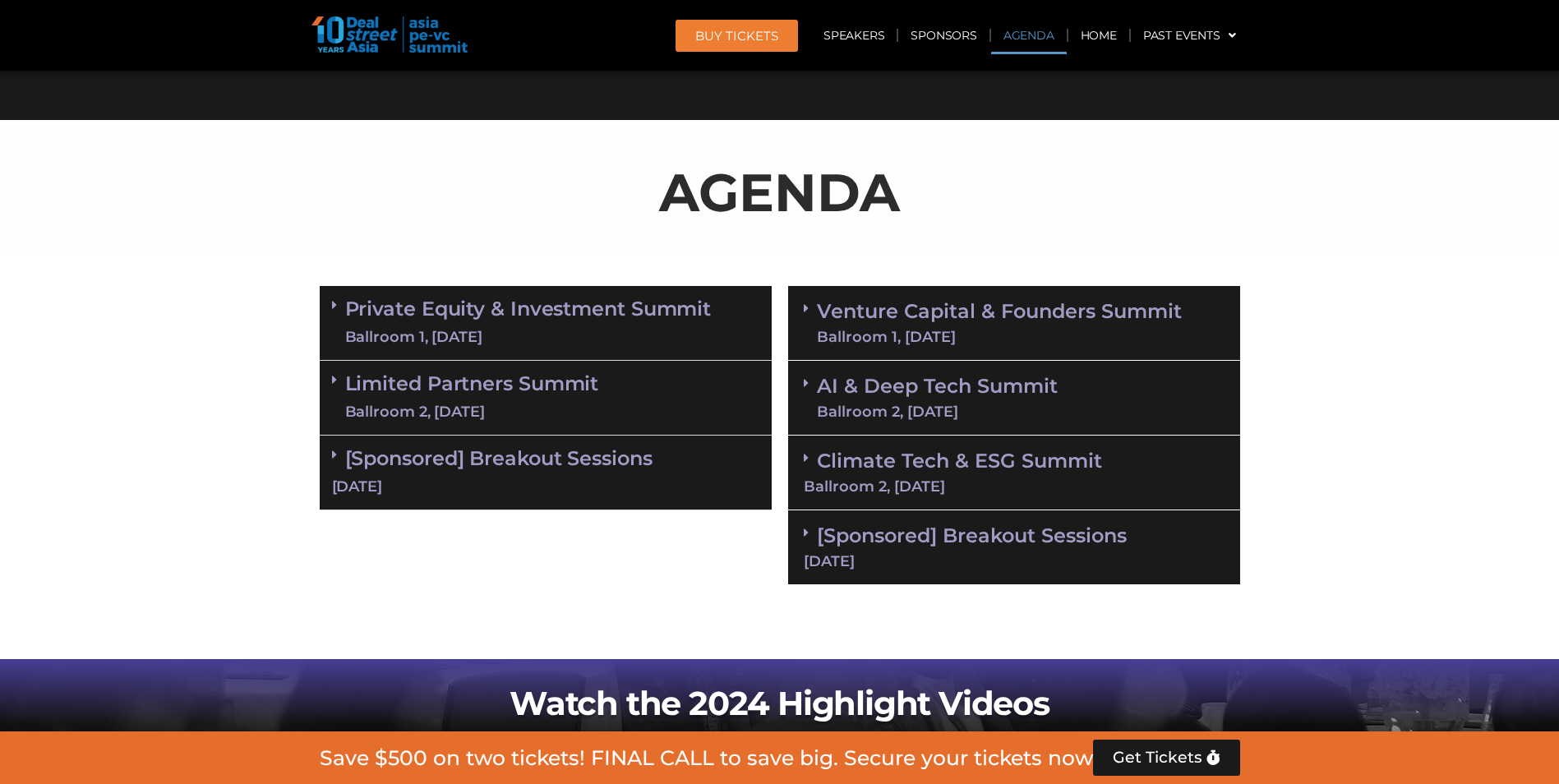
click at [640, 467] on link "[Sponsored] Breakout Sessions [DATE]" at bounding box center [546, 471] width 427 height 51
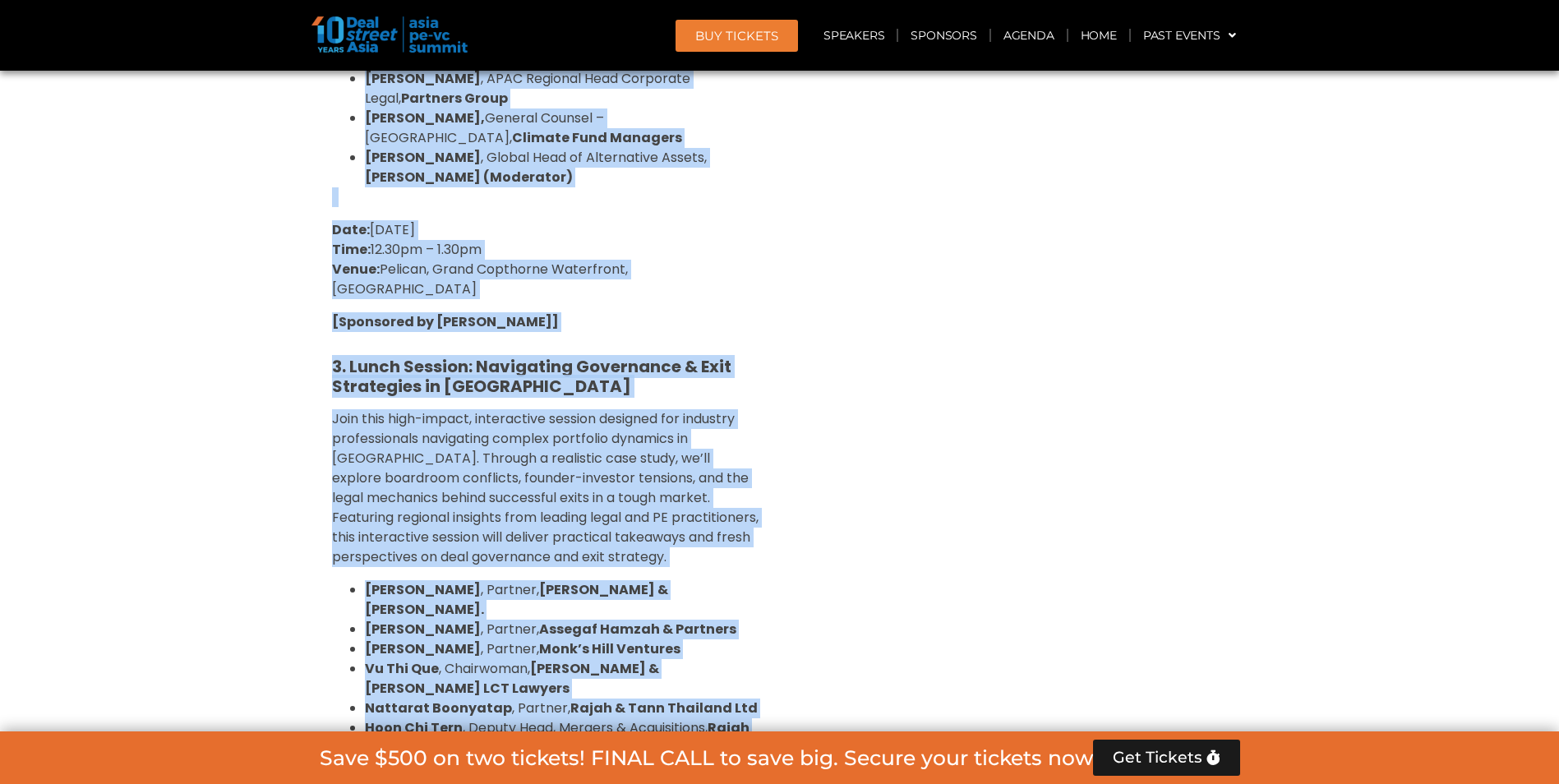
scroll to position [2598, 0]
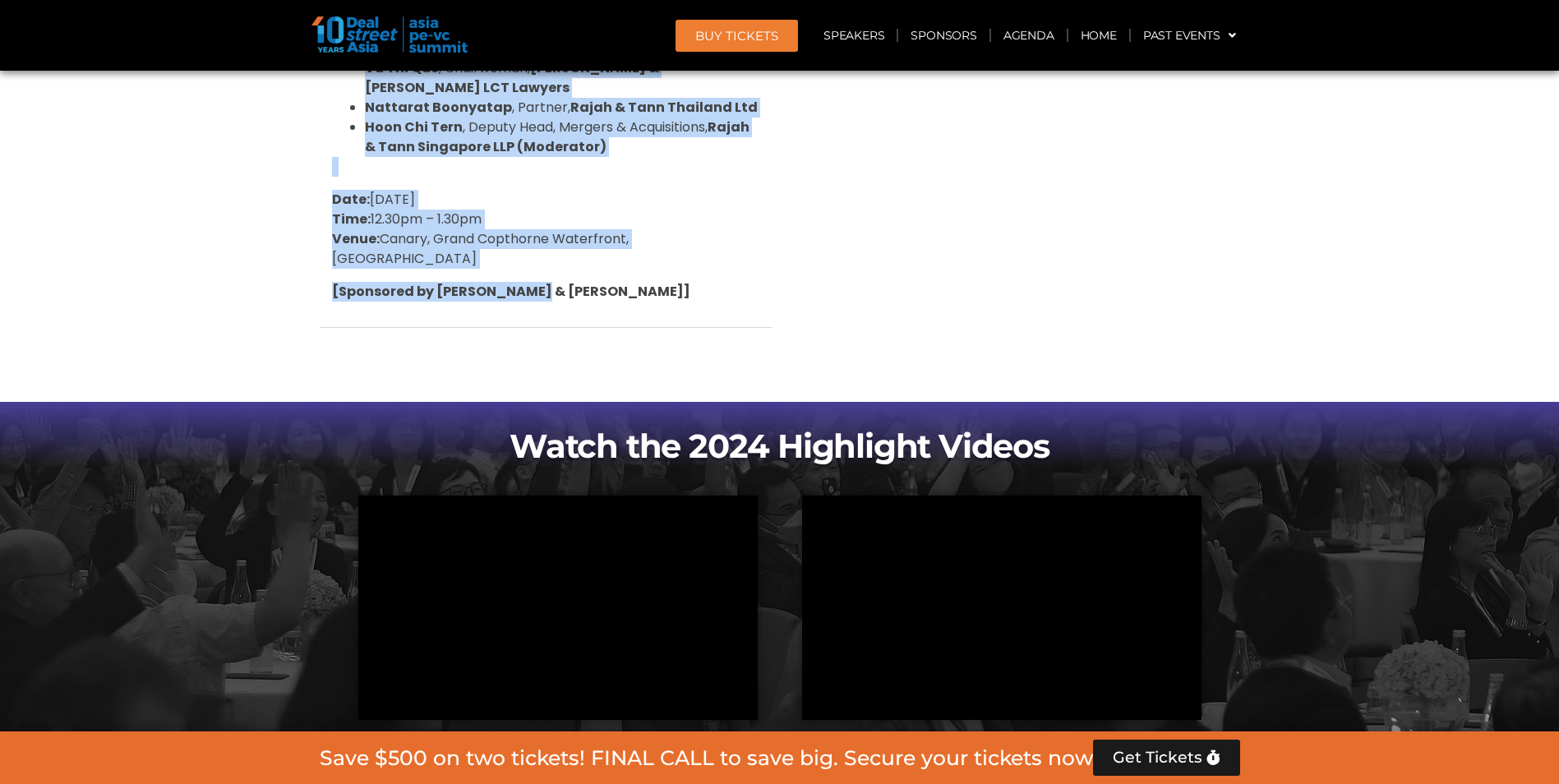
drag, startPoint x: 332, startPoint y: 304, endPoint x: 717, endPoint y: 208, distance: 396.8
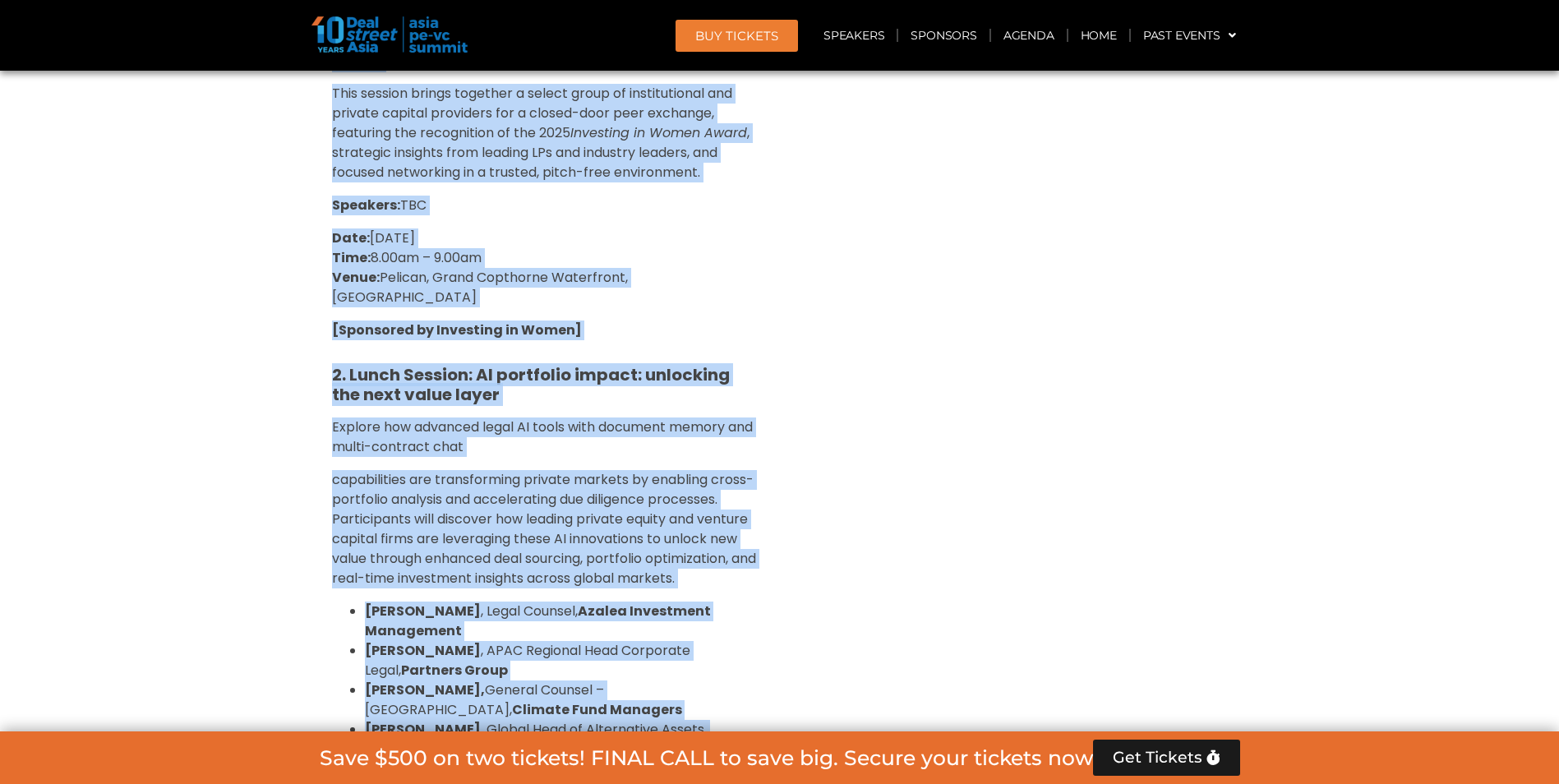
scroll to position [1201, 0]
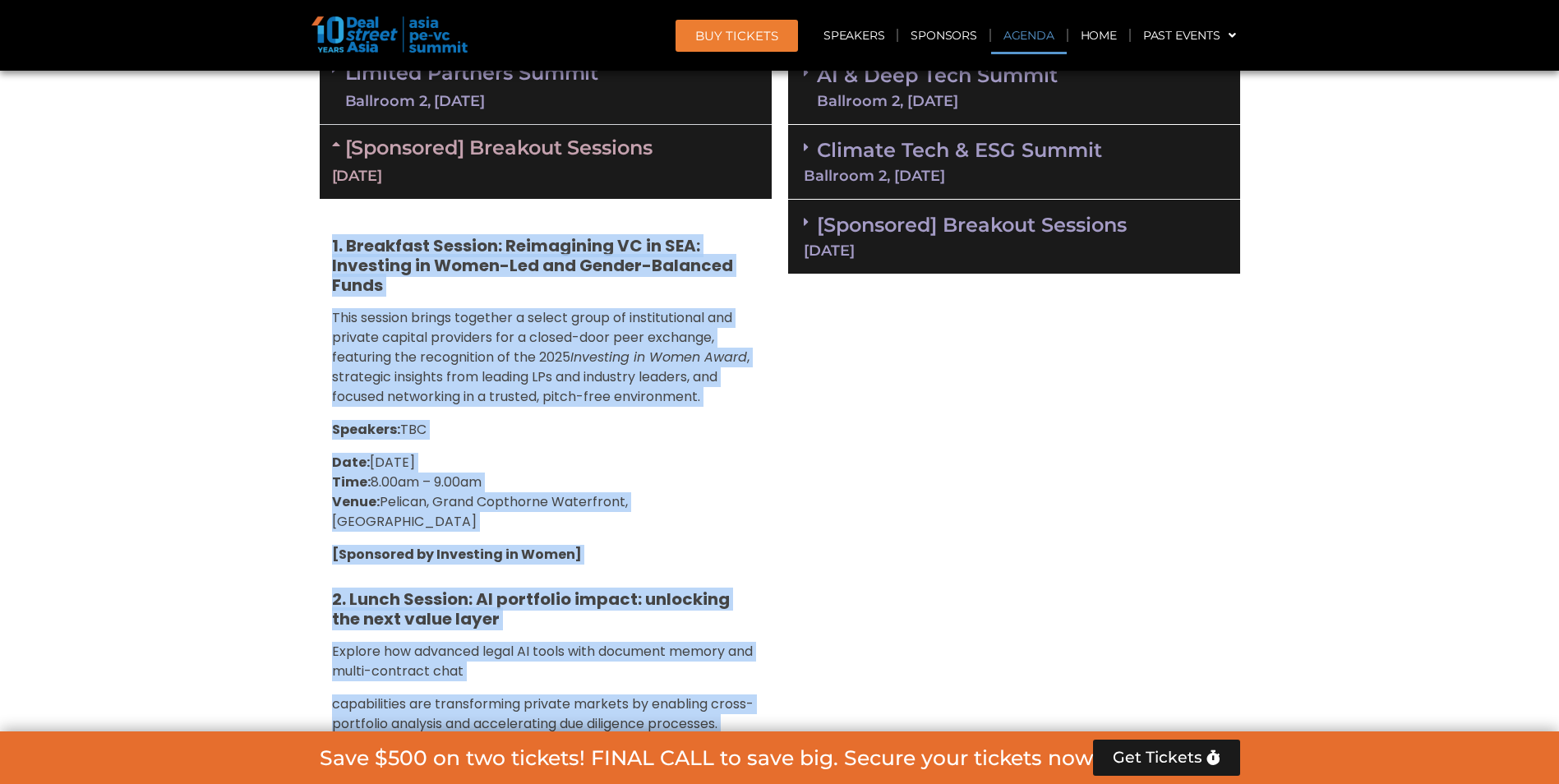
copy div "2. Loremipsu Dolorsi: Ametconsect AD el SED: Doeiusmod te Incid-Utl etd Magnaa-…"
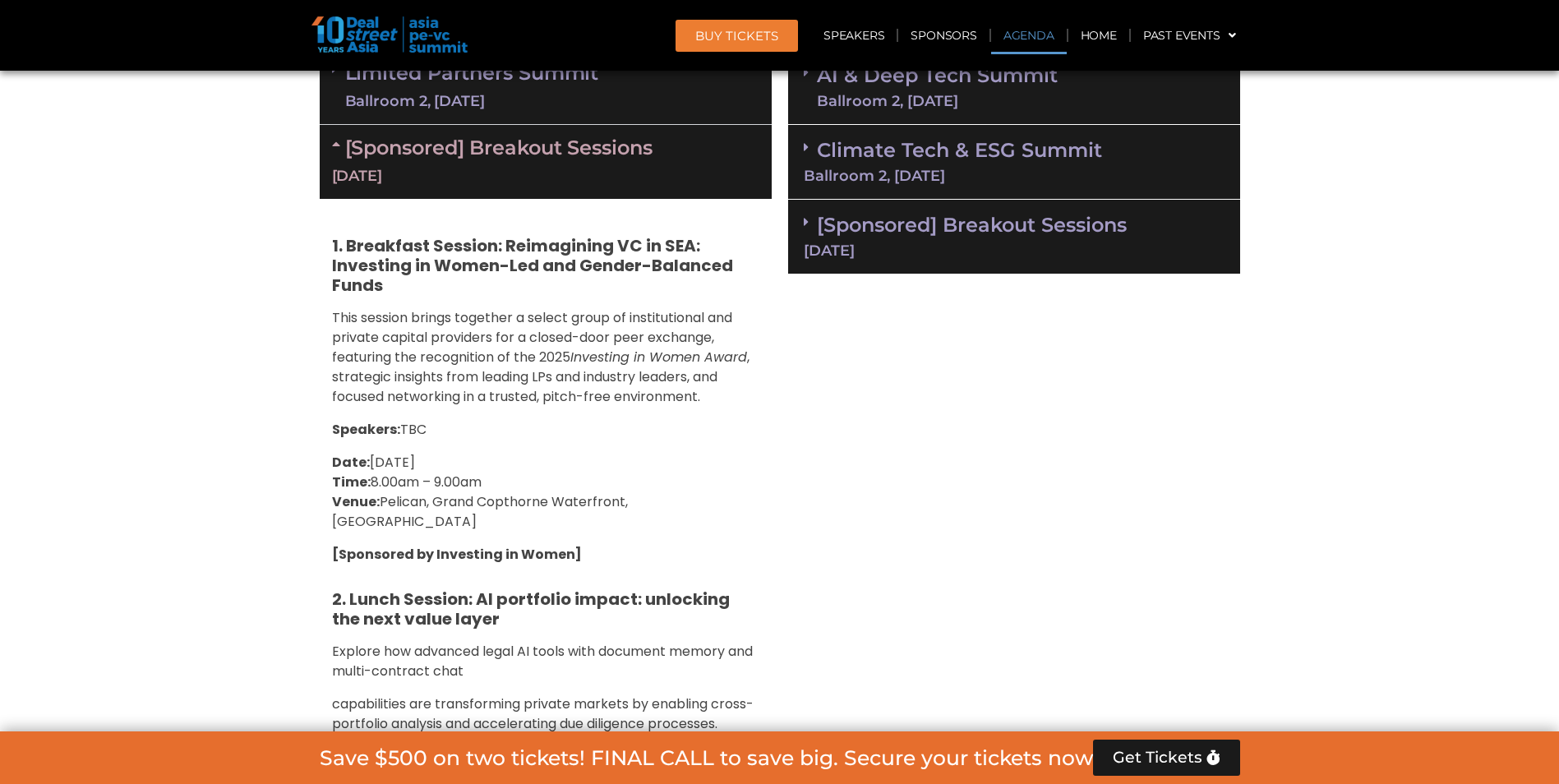
click at [338, 145] on icon at bounding box center [339, 144] width 13 height 13
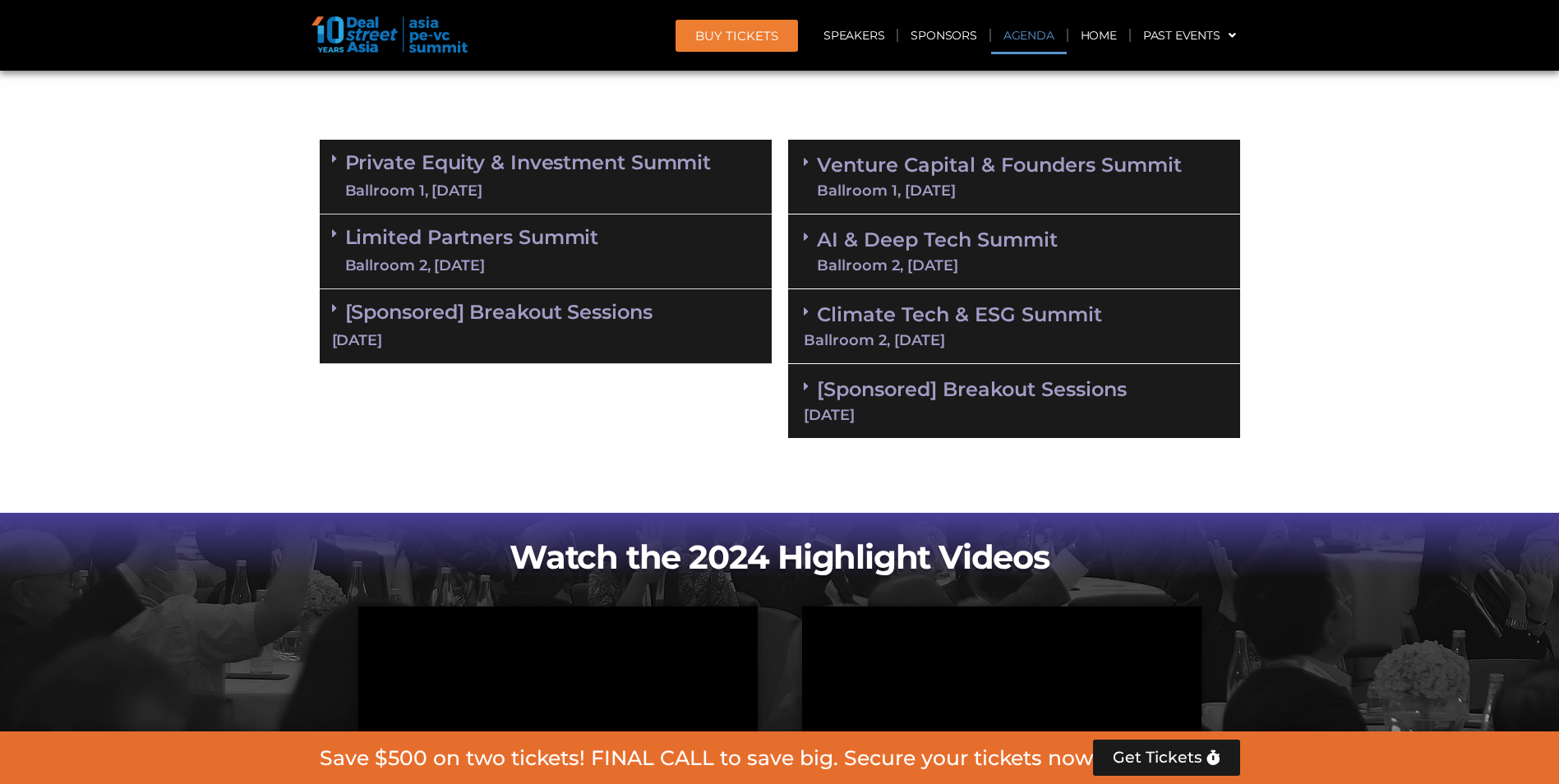
scroll to position [986, 0]
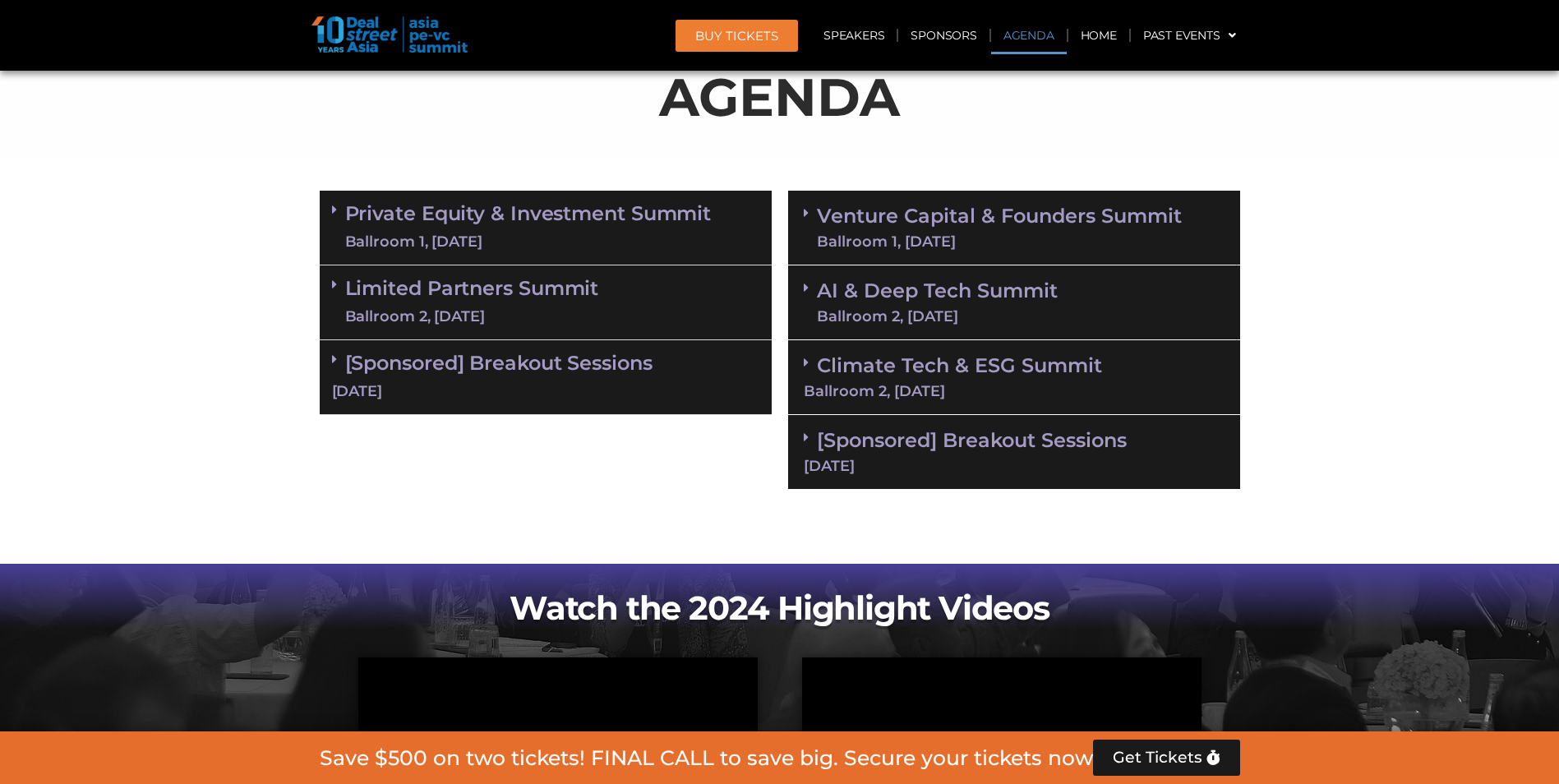
click at [870, 224] on link "Venture Capital & Founders​ Summit Ballroom 1, [DATE]" at bounding box center [999, 227] width 365 height 43
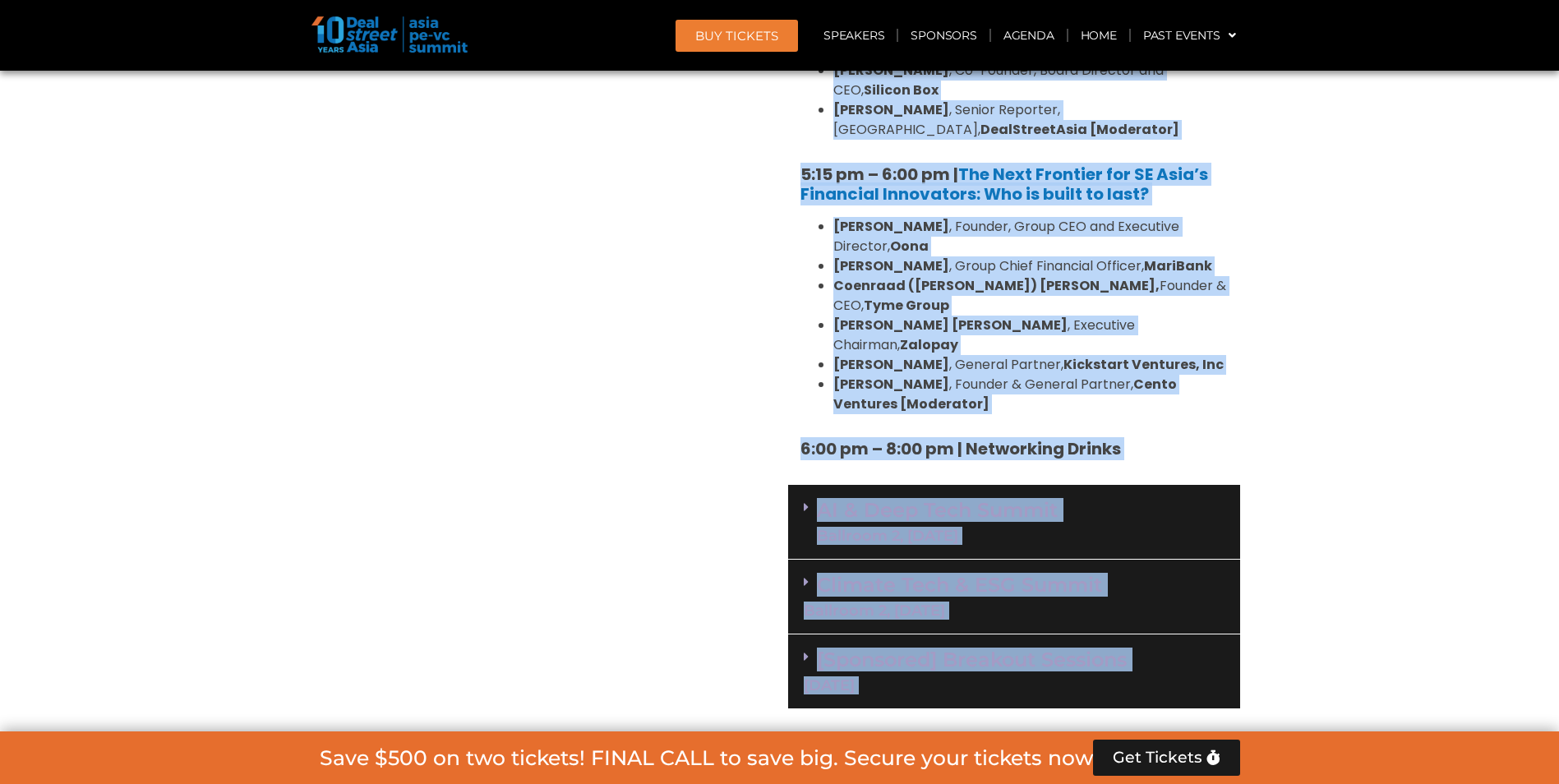
scroll to position [3252, 0]
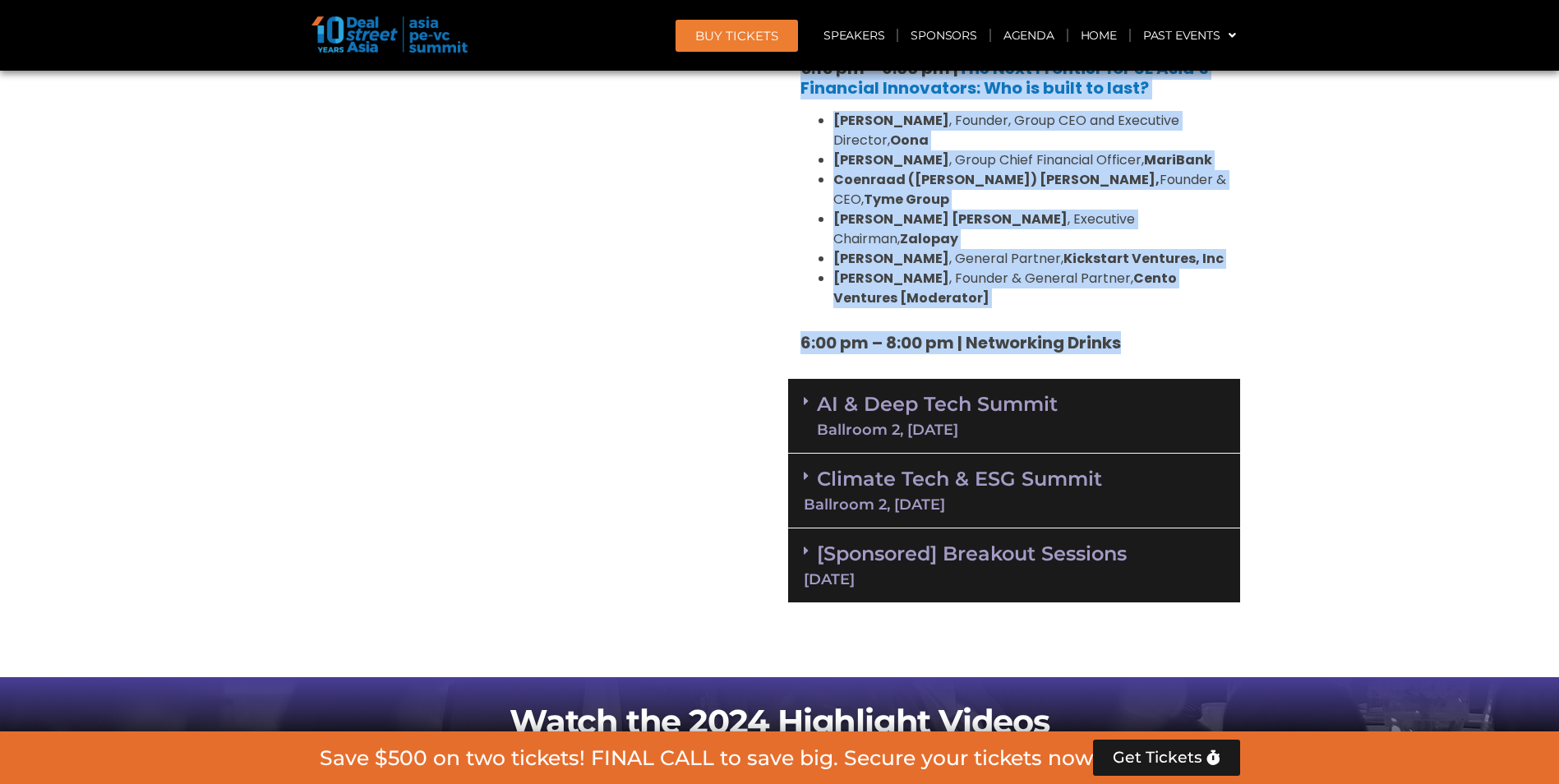
drag, startPoint x: 802, startPoint y: 309, endPoint x: 1243, endPoint y: 238, distance: 446.7
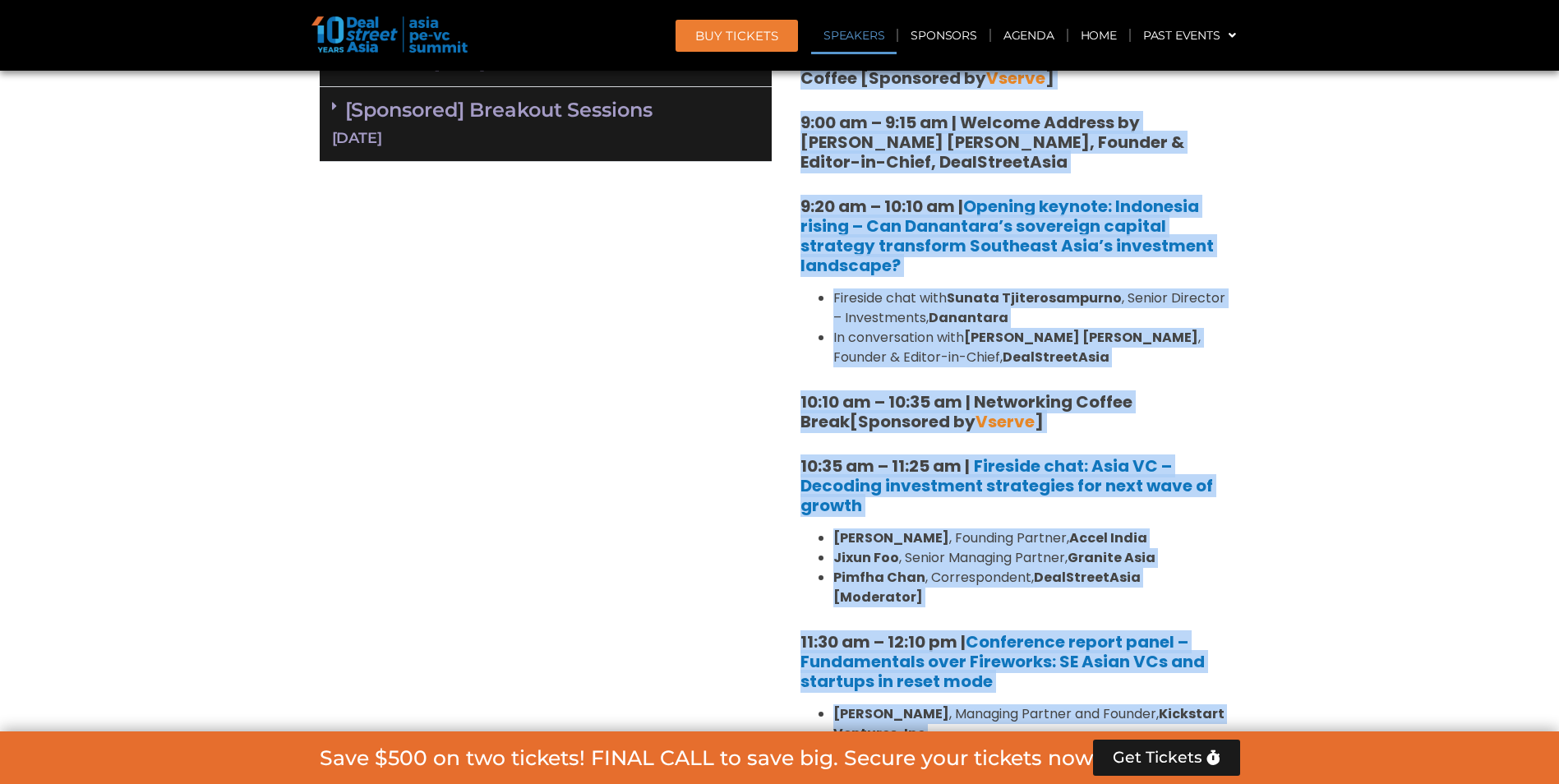
scroll to position [952, 0]
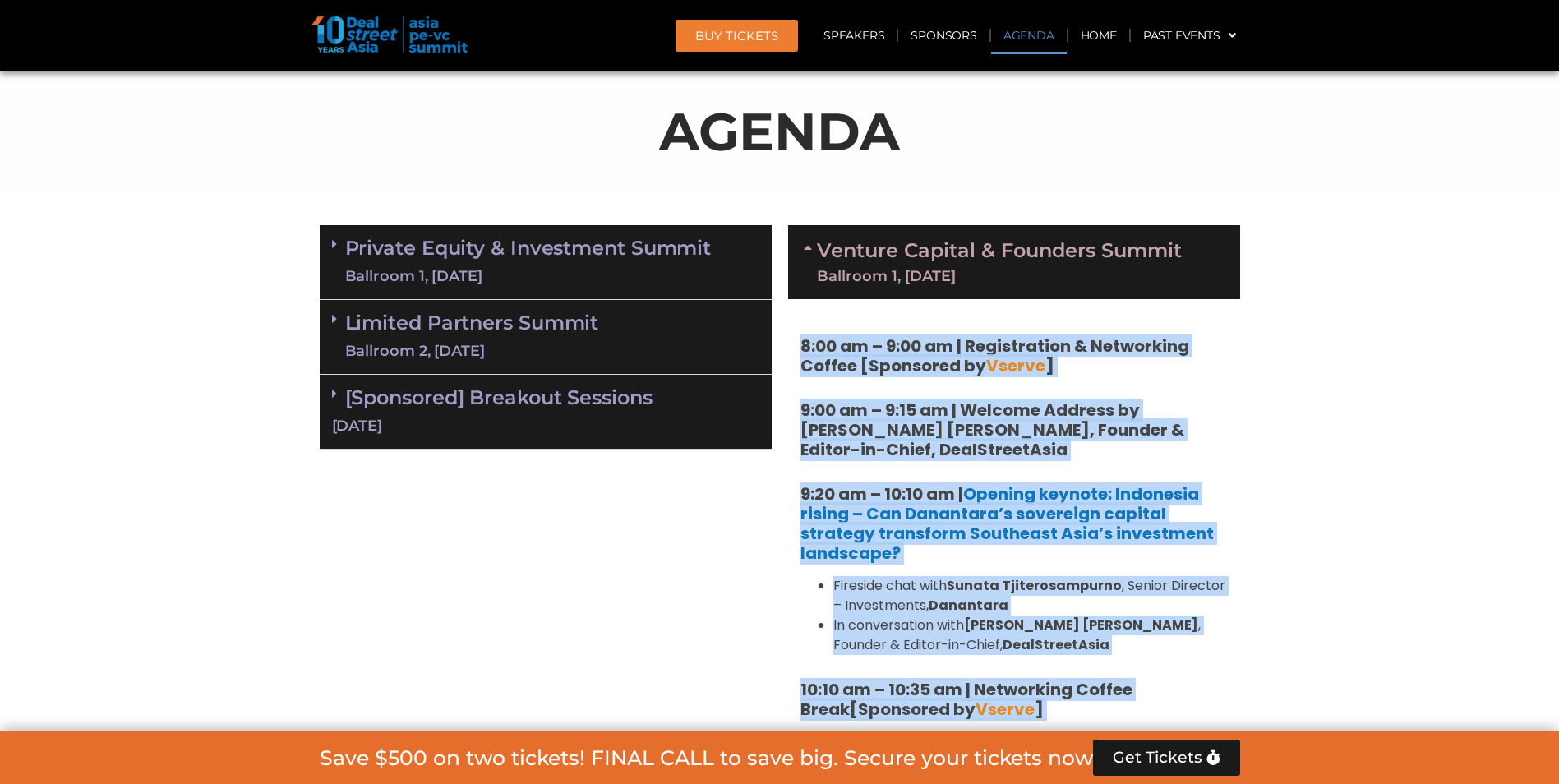
copy div "7:26 lo – 0:76 ip | Dolorsitamet & Consectetu Adipis [Elitseddo ei Tempor ] 1:7…"
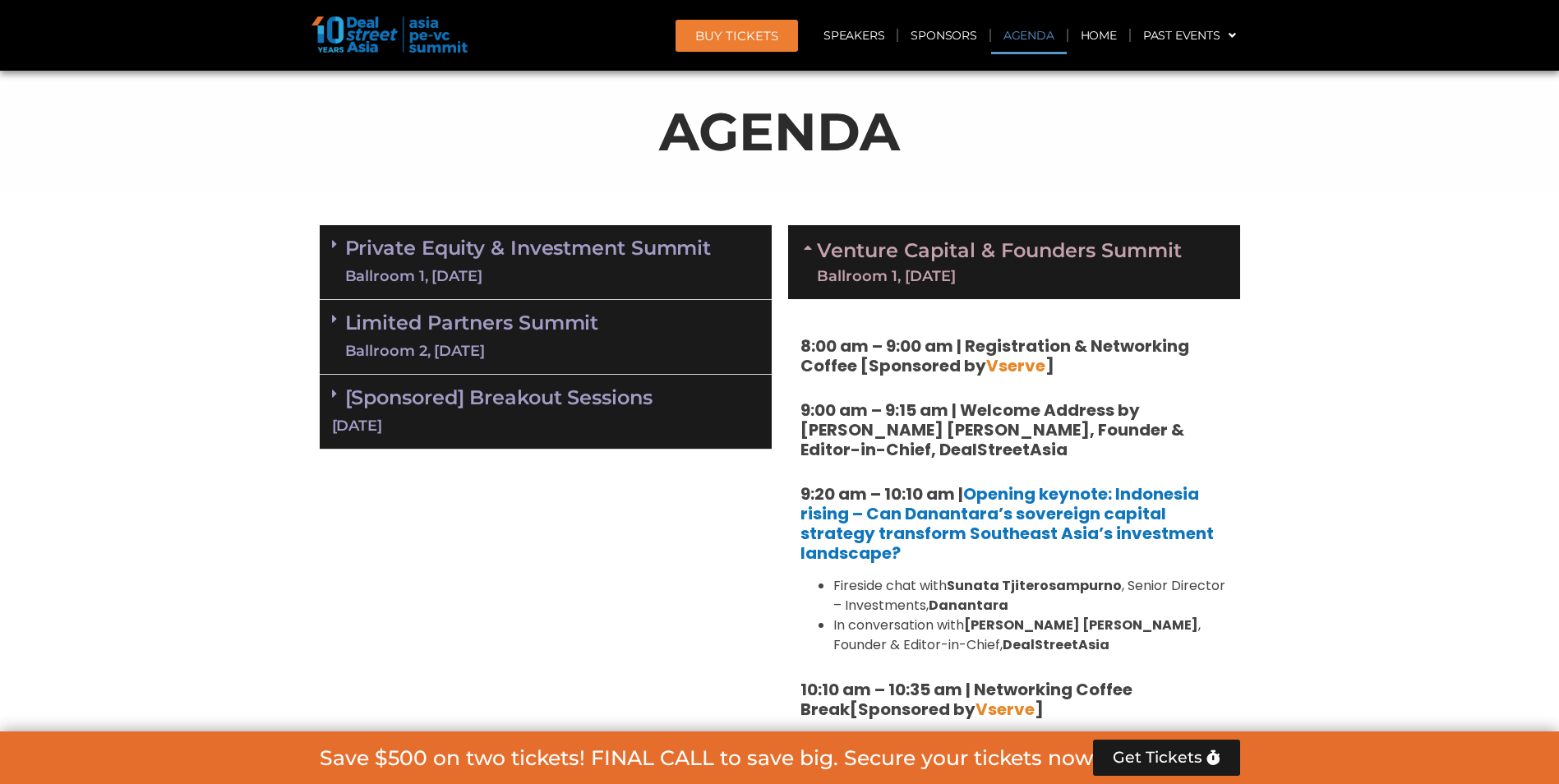
click at [807, 248] on icon at bounding box center [810, 247] width 13 height 13
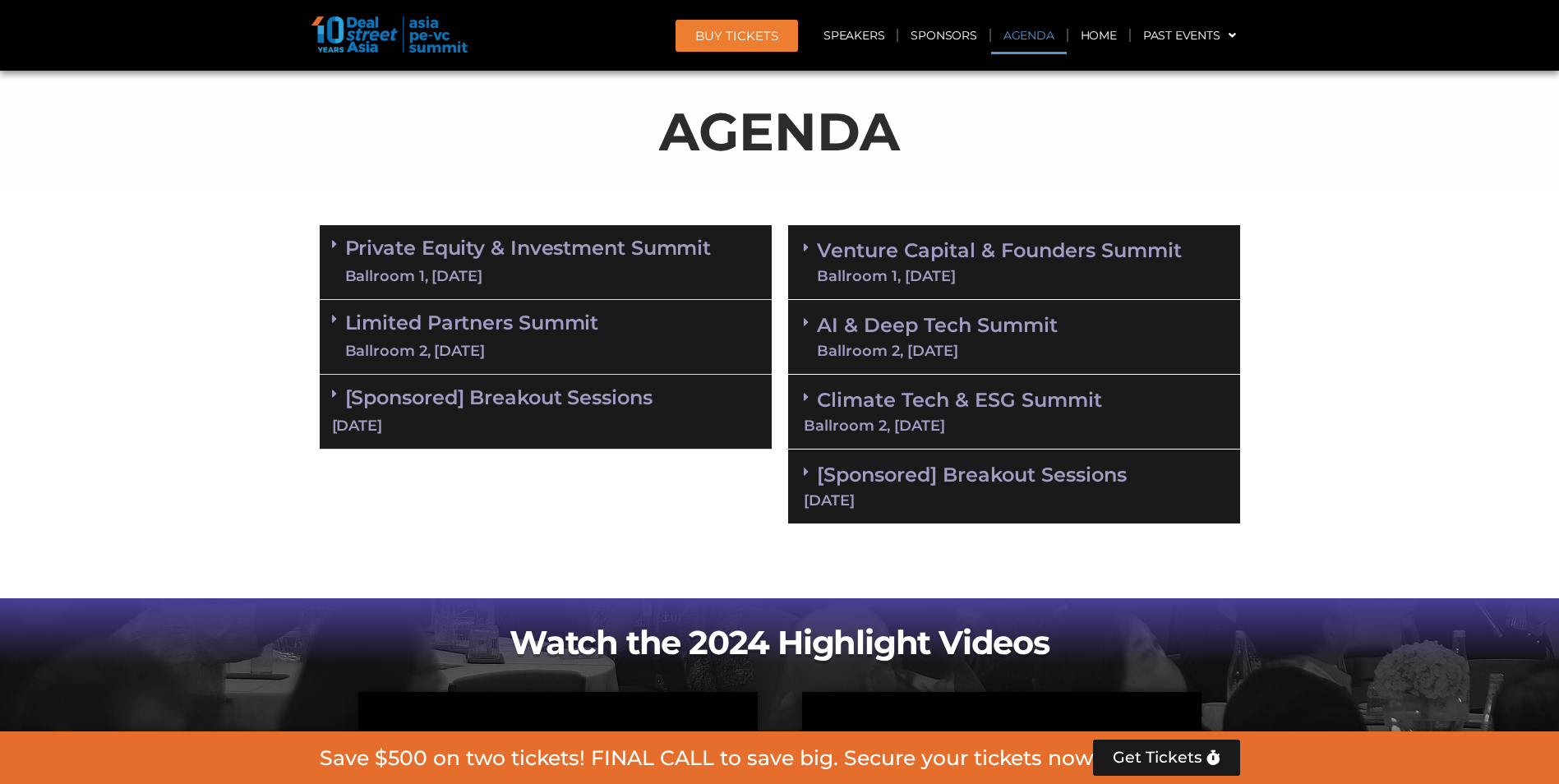
click at [803, 320] on icon at bounding box center [805, 323] width 5 height 13
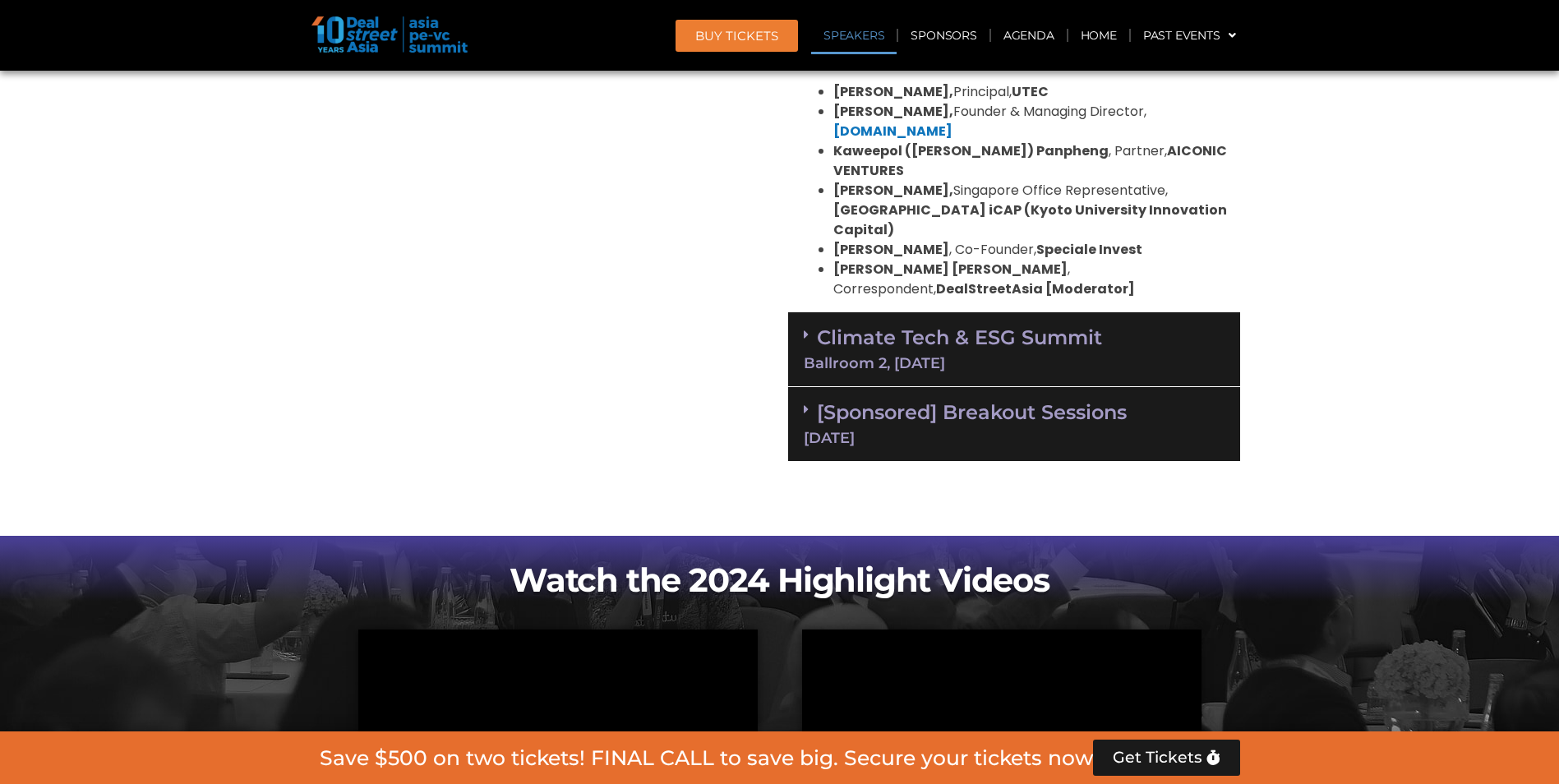
scroll to position [1816, 0]
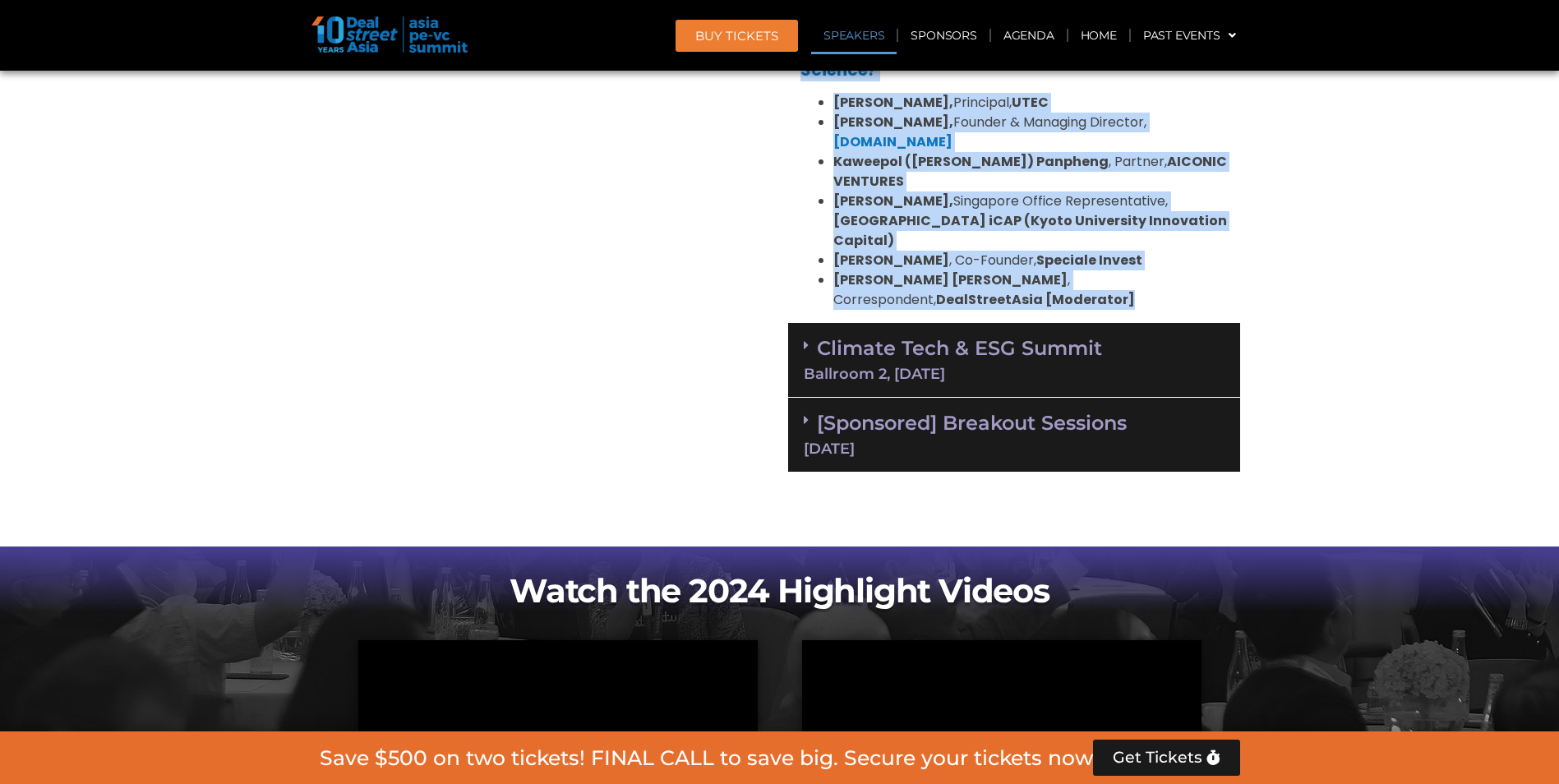
drag, startPoint x: 802, startPoint y: 418, endPoint x: 1265, endPoint y: 258, distance: 489.9
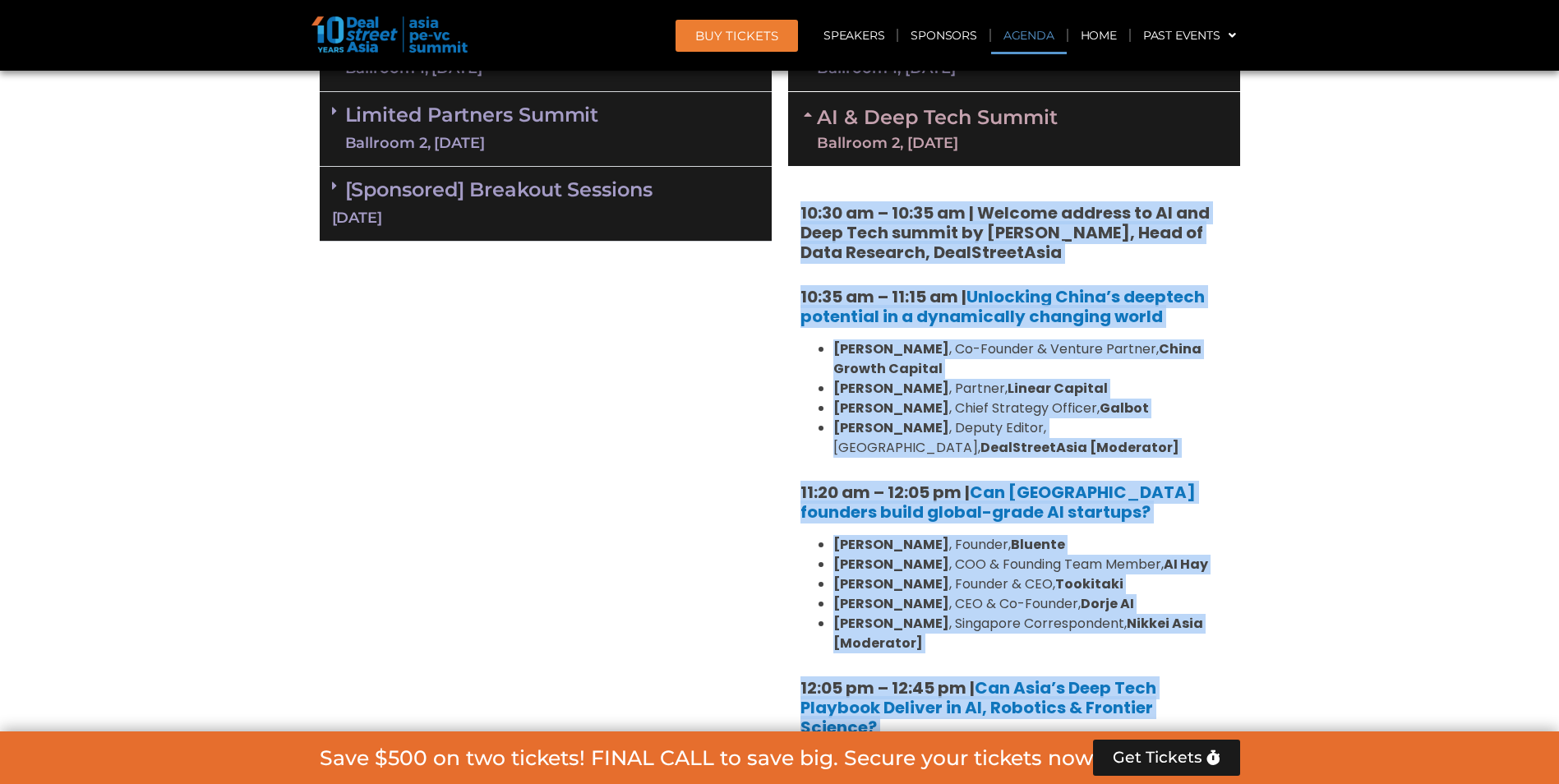
copy div "66:08 lo – 38:29 ip | Dolorsi ametcon ad EL sed Doei Temp incidi ut Labo Etdolo…"
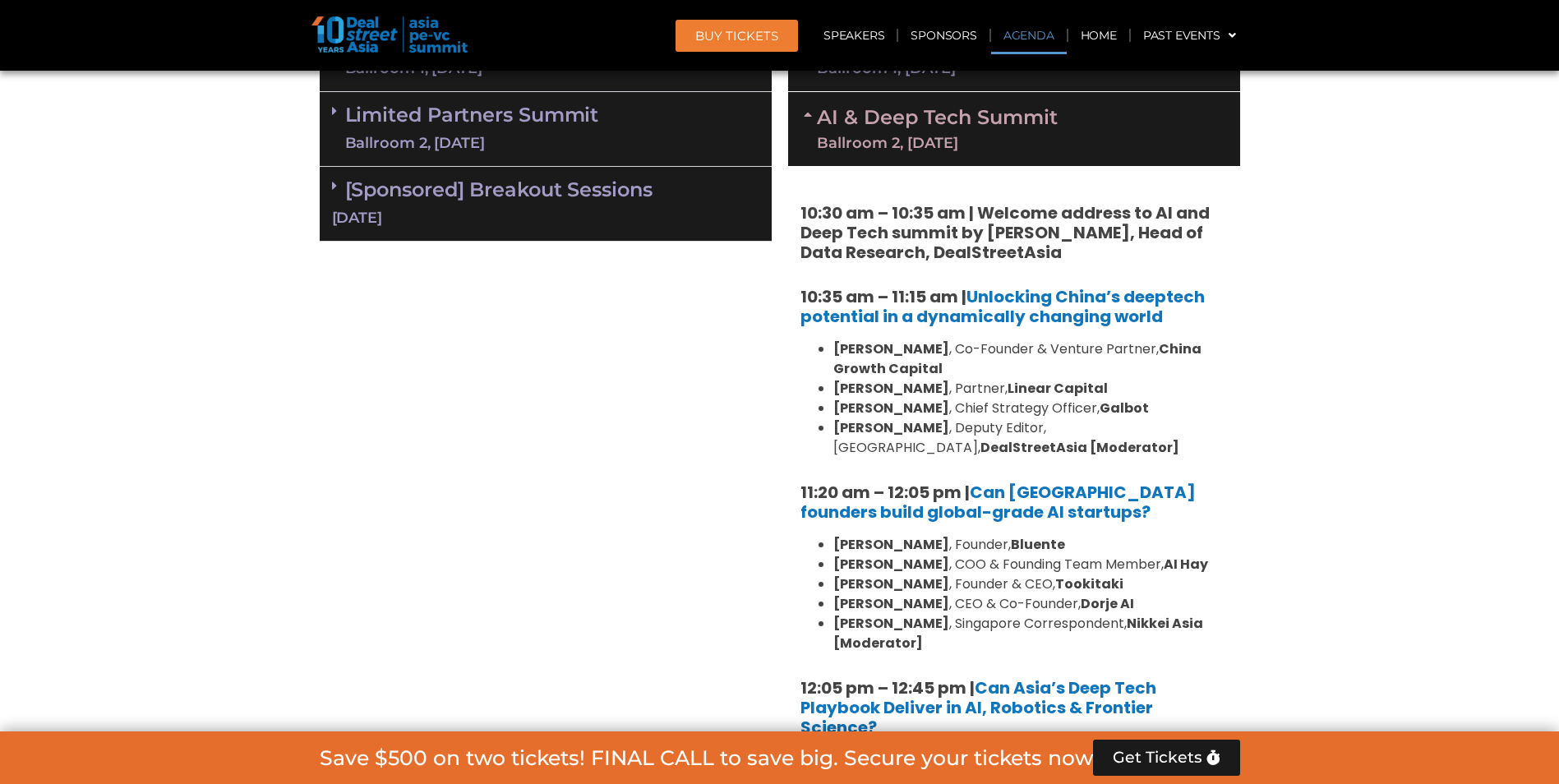
click at [540, 495] on div "Private Equity & Investment Summit Ballroom 1, [DATE] 8:00 am – 9:00 am | Regis…" at bounding box center [545, 572] width 468 height 1129
click at [813, 111] on icon at bounding box center [810, 114] width 13 height 13
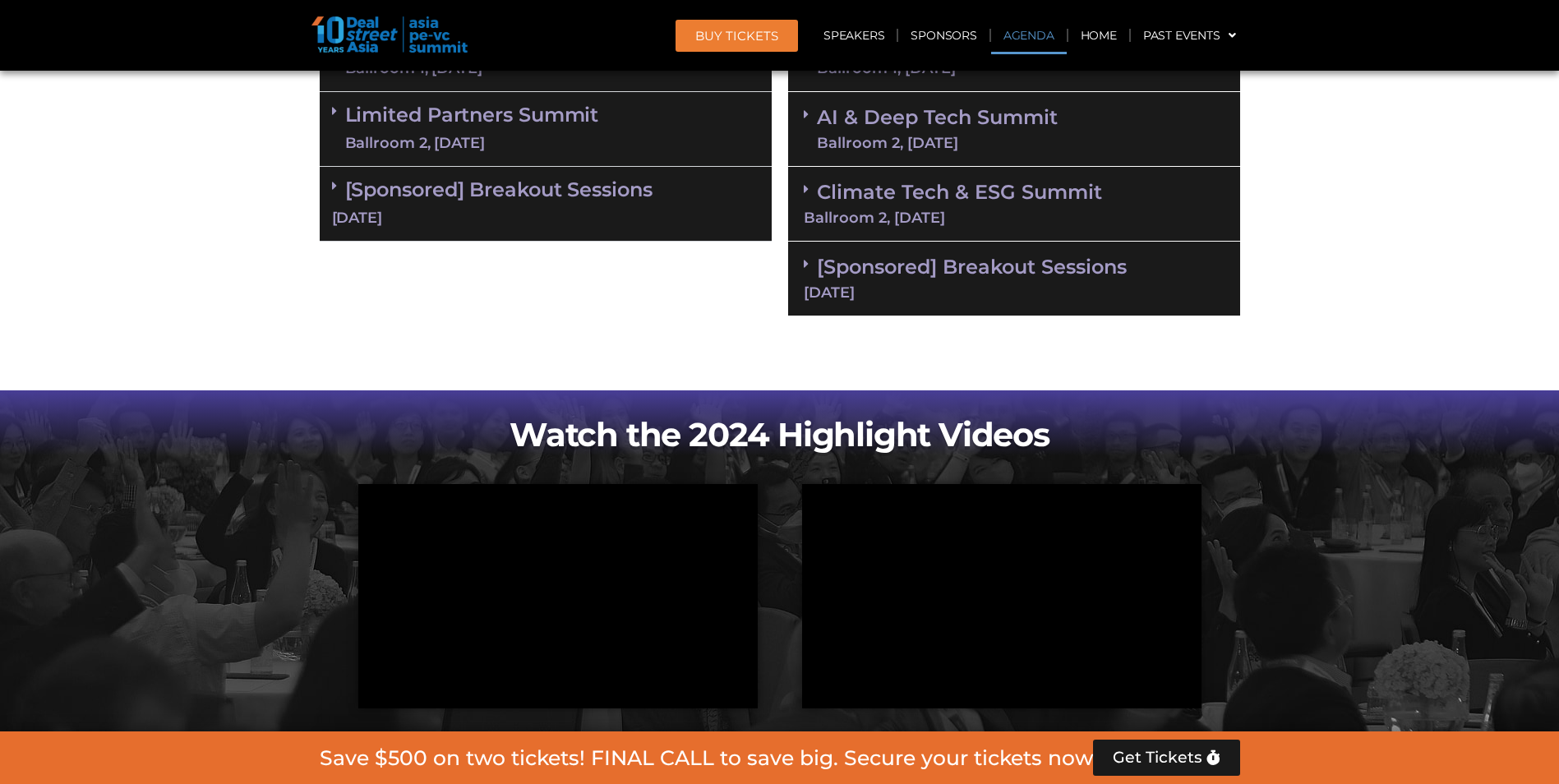
click at [808, 190] on span at bounding box center [810, 190] width 13 height 14
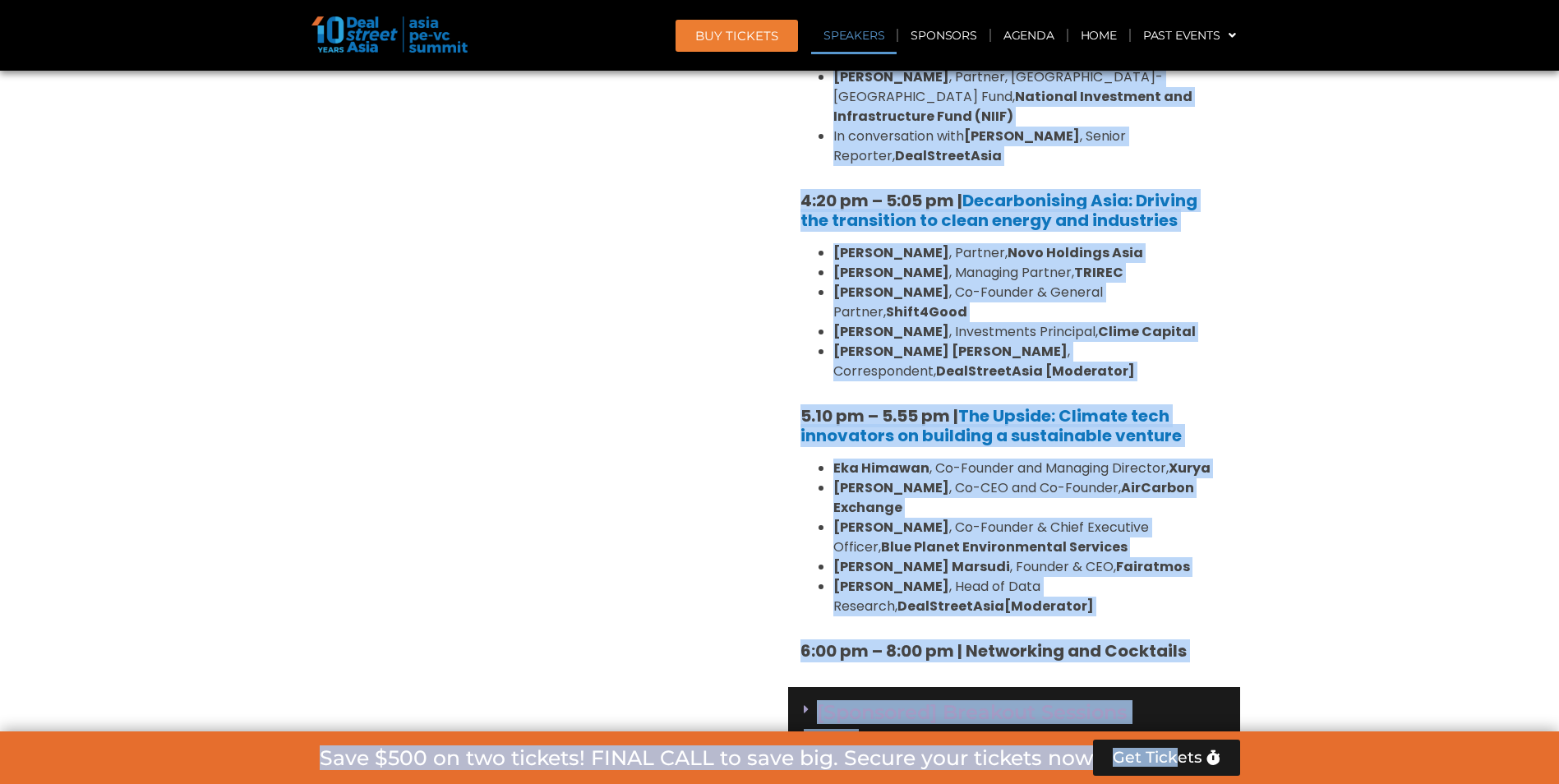
scroll to position [2186, 0]
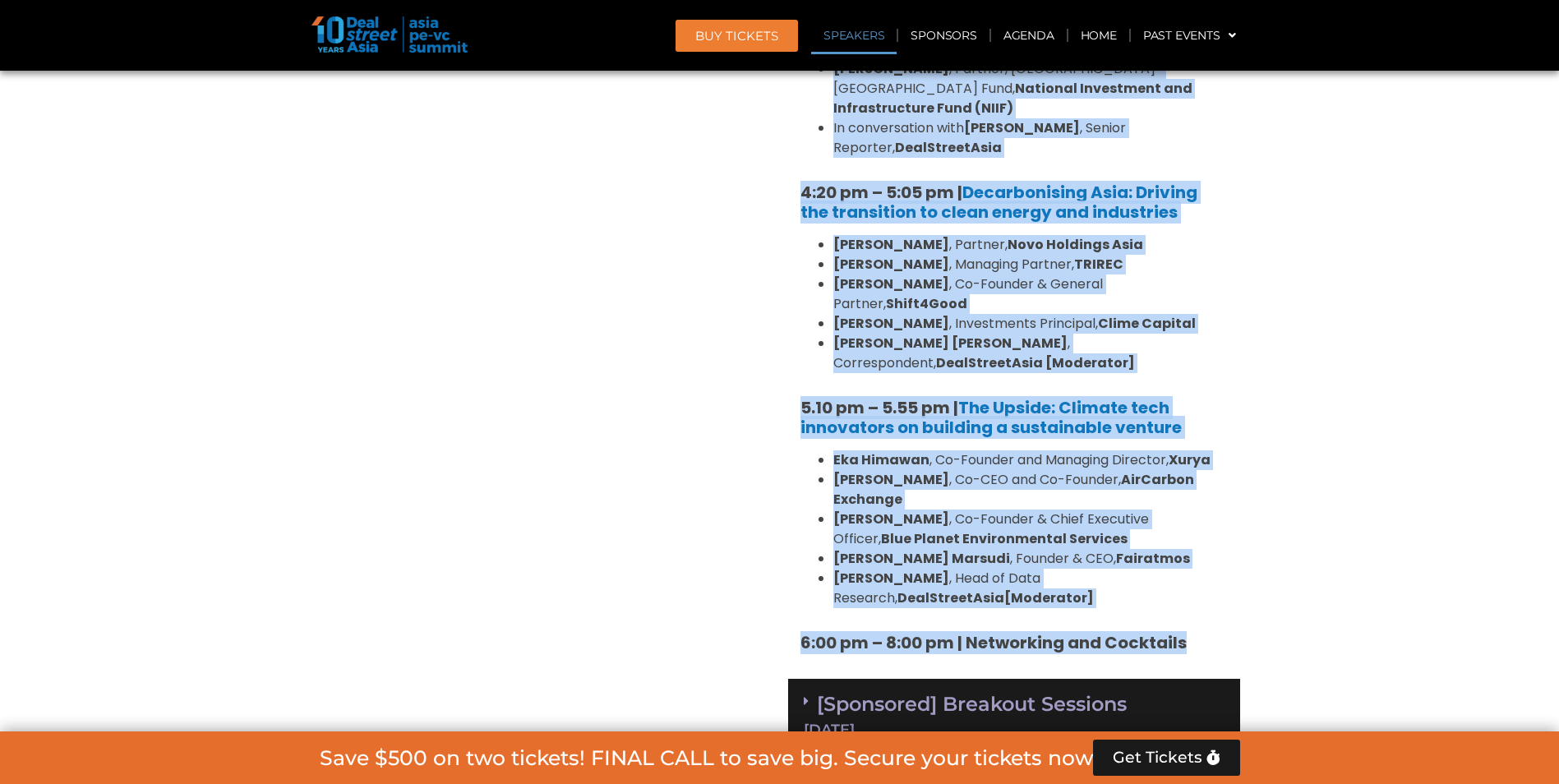
drag, startPoint x: 802, startPoint y: 284, endPoint x: 1217, endPoint y: 536, distance: 485.5
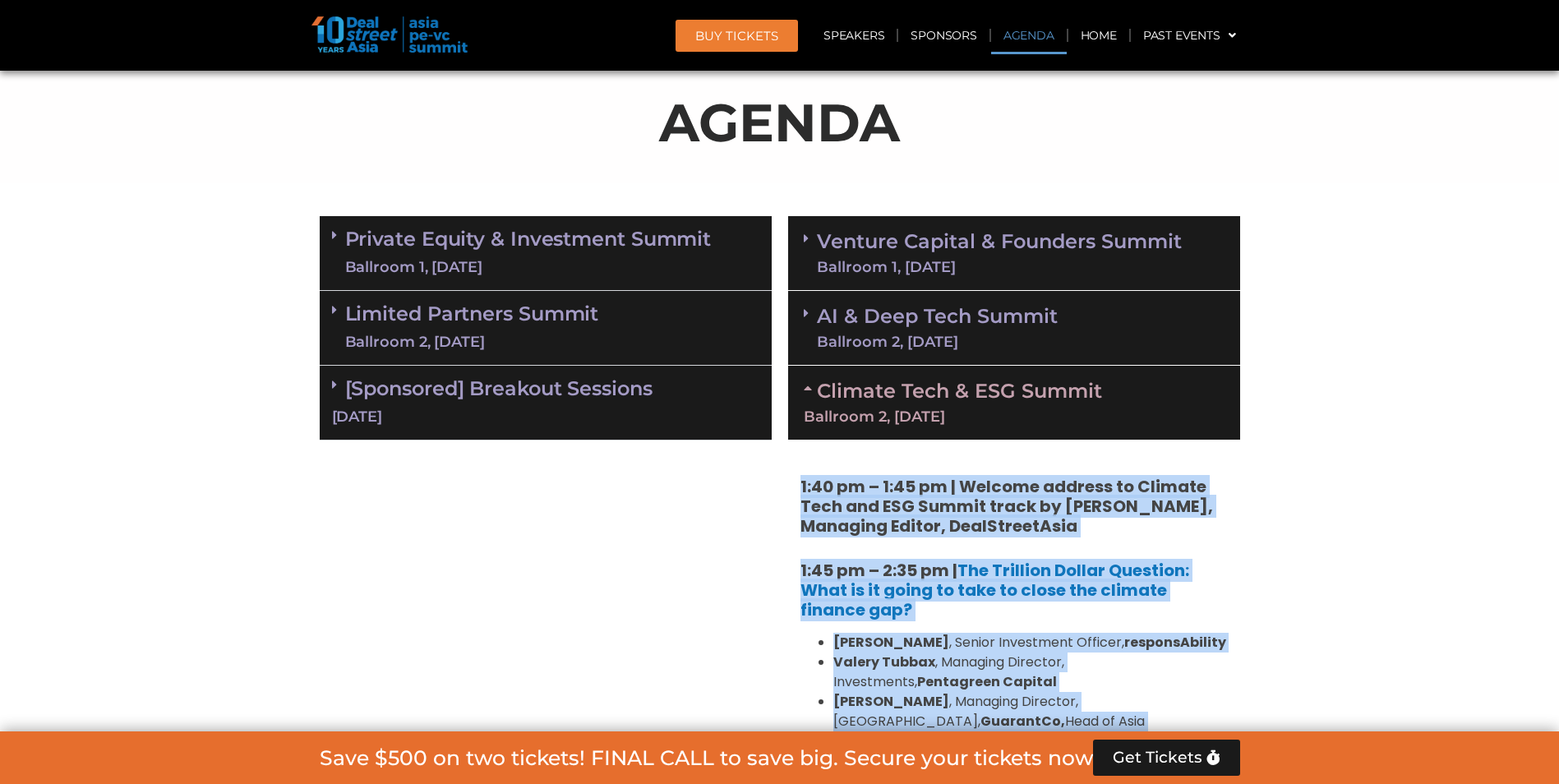
scroll to position [953, 0]
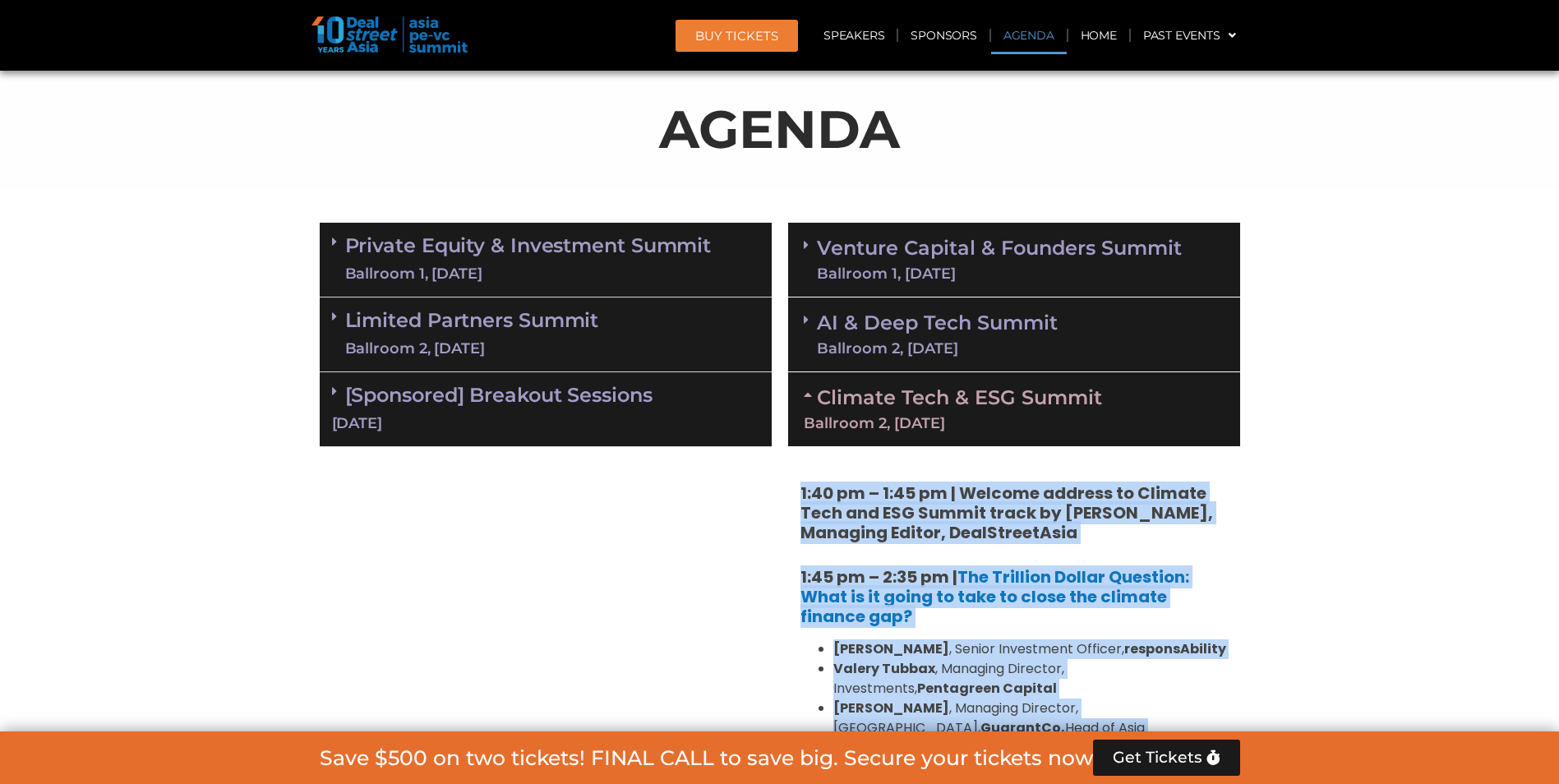
copy div "7:66 lo – 0:96 ip | Dolorsi ametcon ad Elitsed Doei tem INC Utlabo etdol ma Ali…"
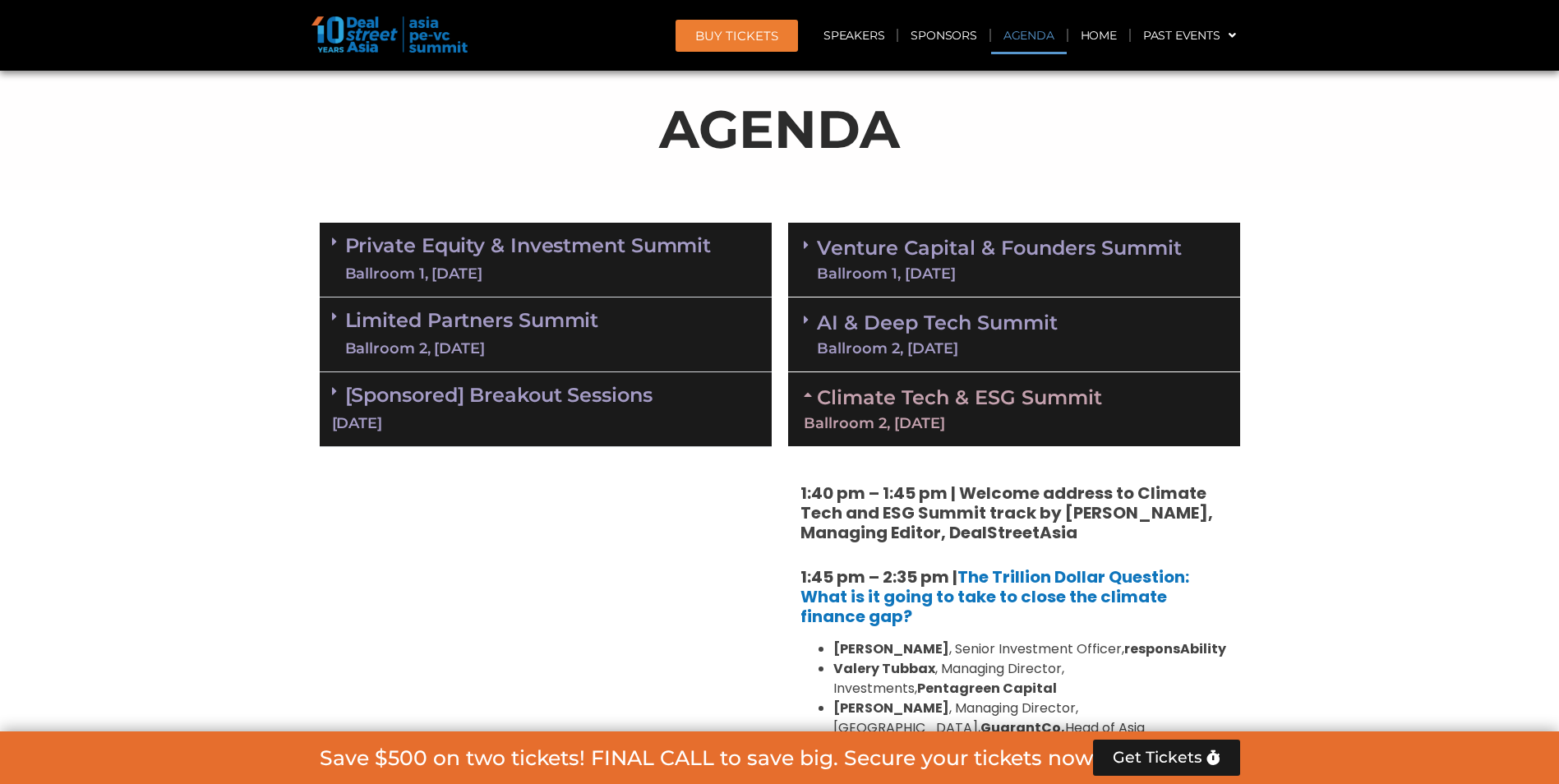
drag, startPoint x: 652, startPoint y: 638, endPoint x: 697, endPoint y: 611, distance: 52.5
click at [805, 391] on icon at bounding box center [810, 394] width 13 height 13
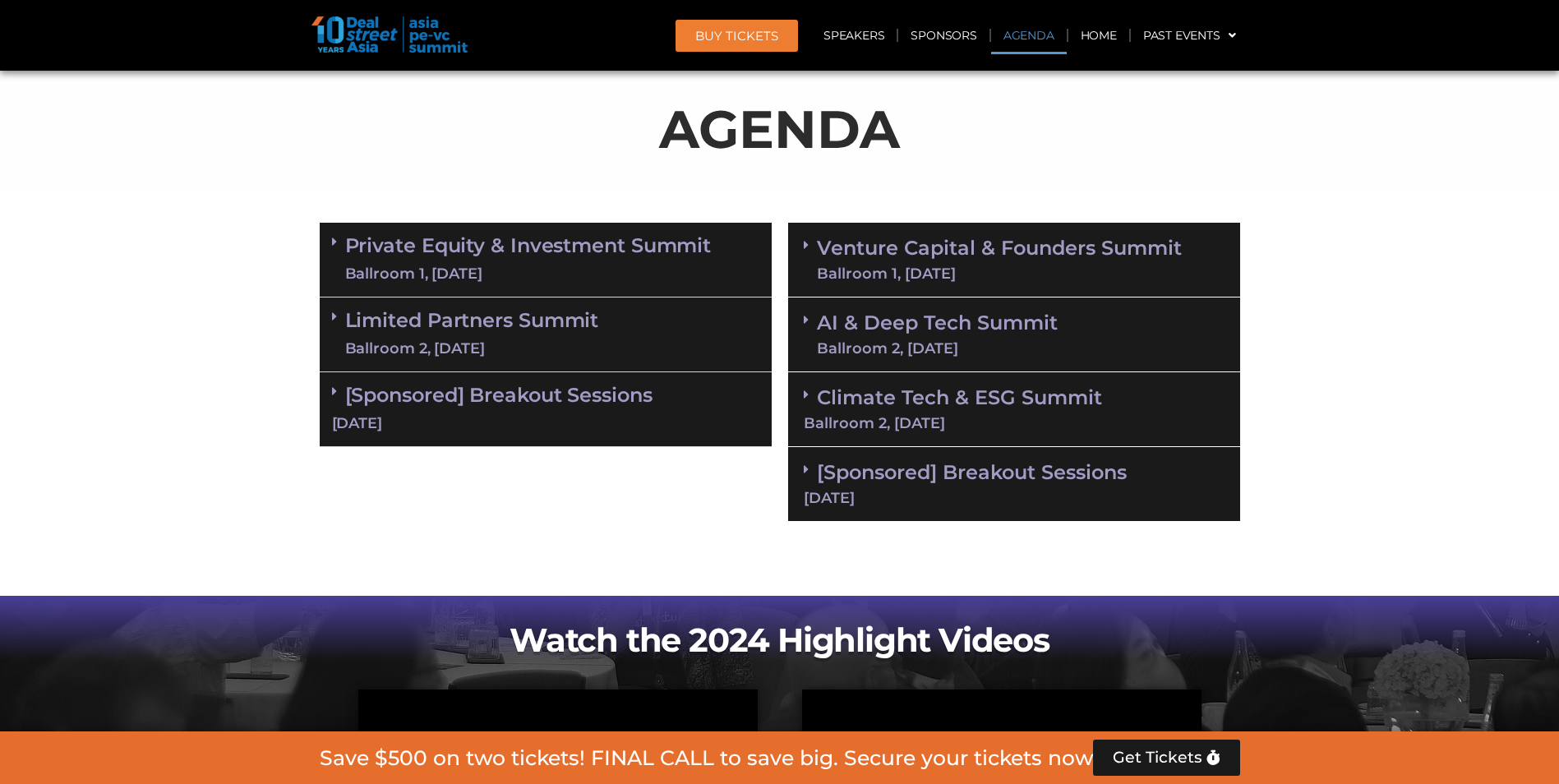
click at [962, 478] on link "[Sponsored] Breakout Sessions [DATE]" at bounding box center [1013, 482] width 420 height 45
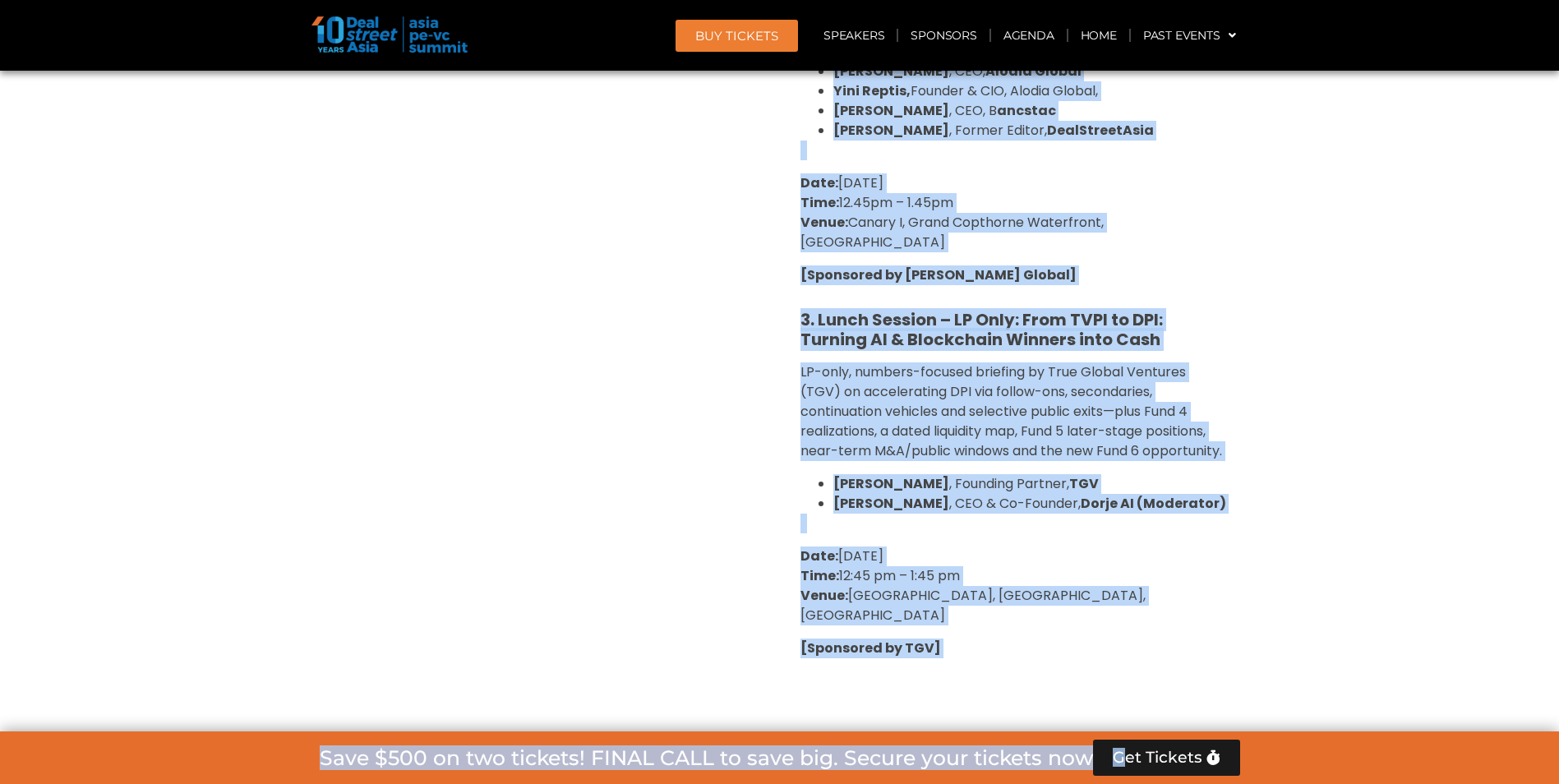
scroll to position [2315, 0]
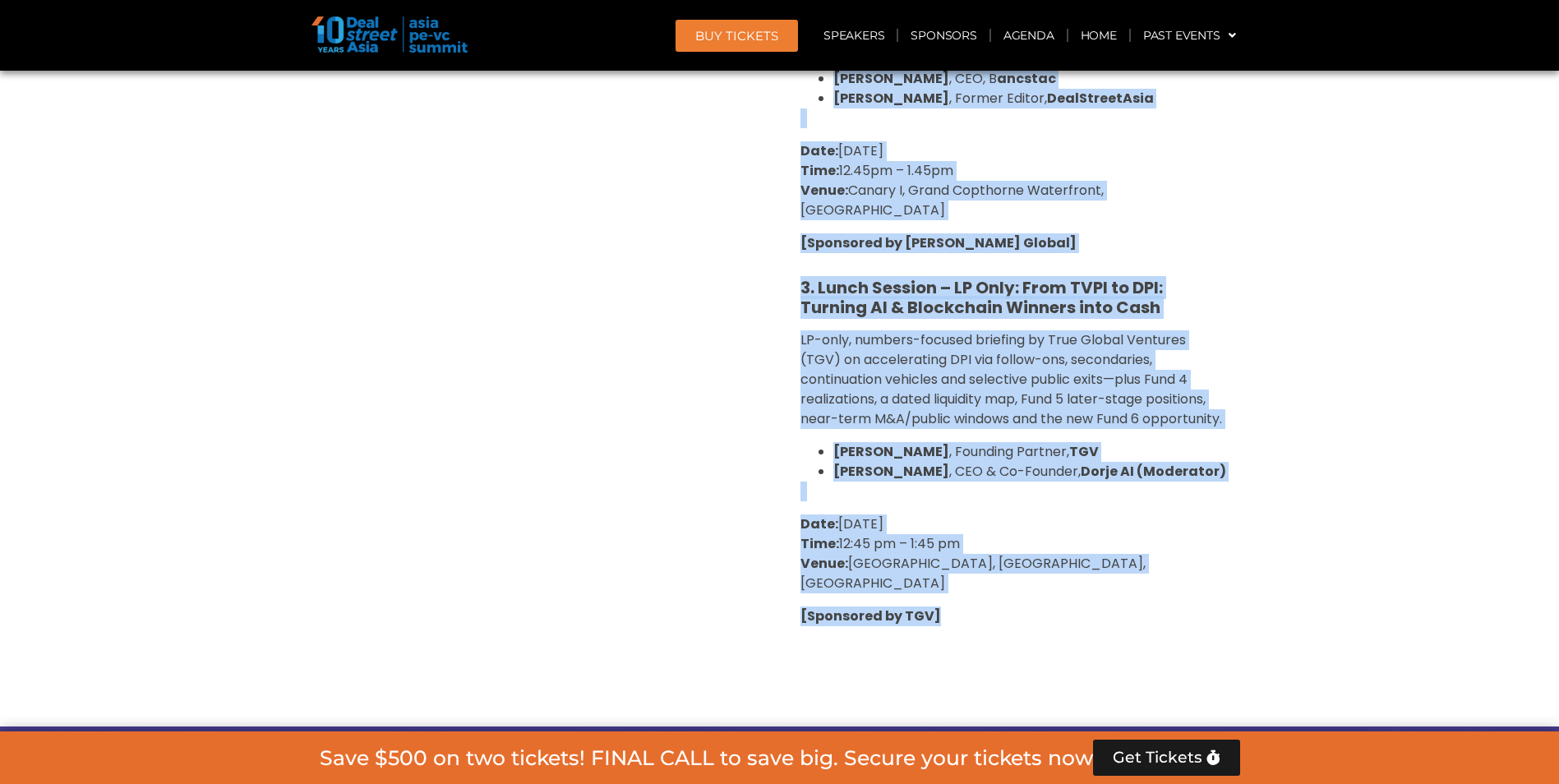
drag, startPoint x: 801, startPoint y: 239, endPoint x: 1085, endPoint y: 563, distance: 430.9
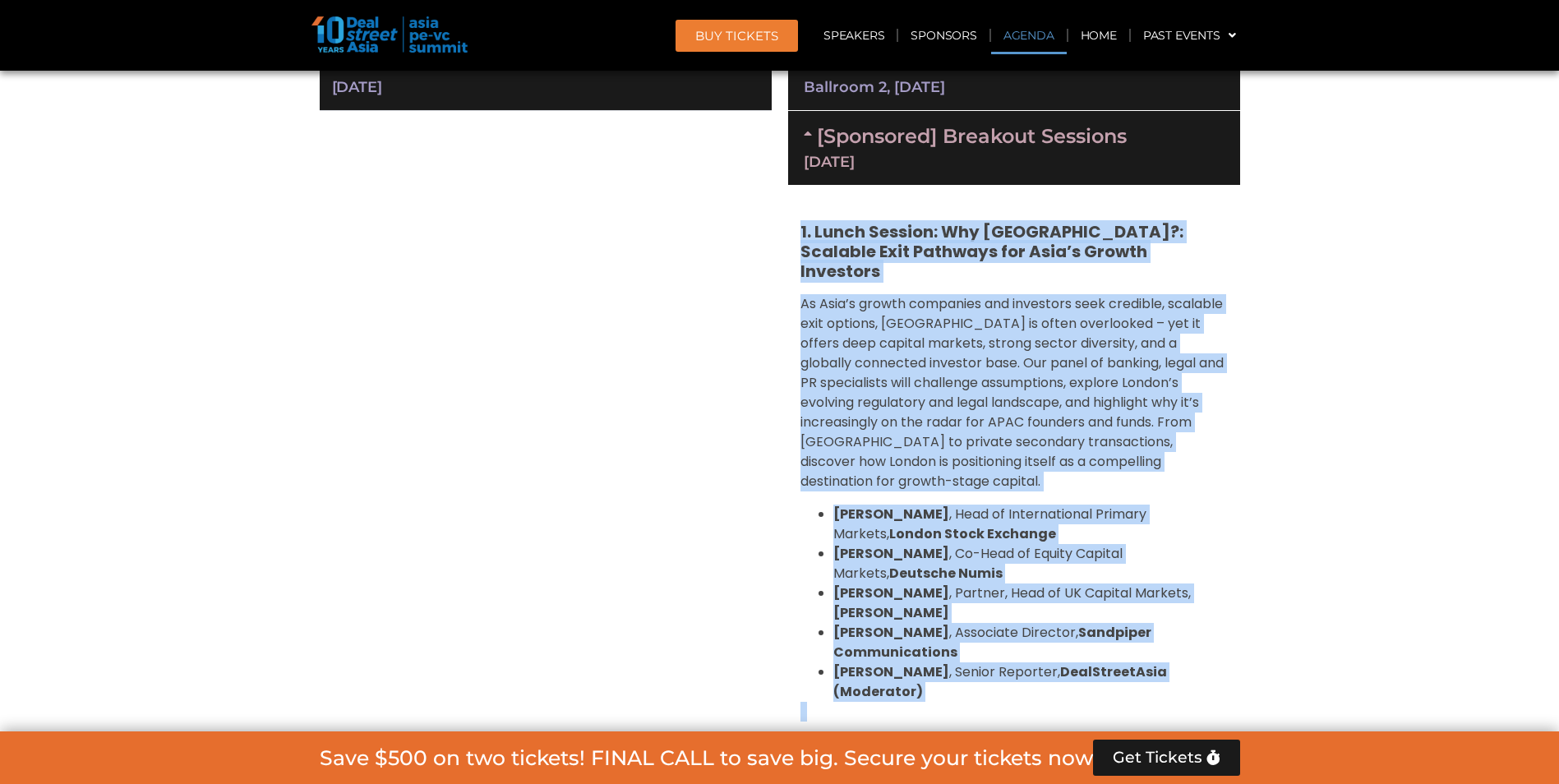
scroll to position [1000, 0]
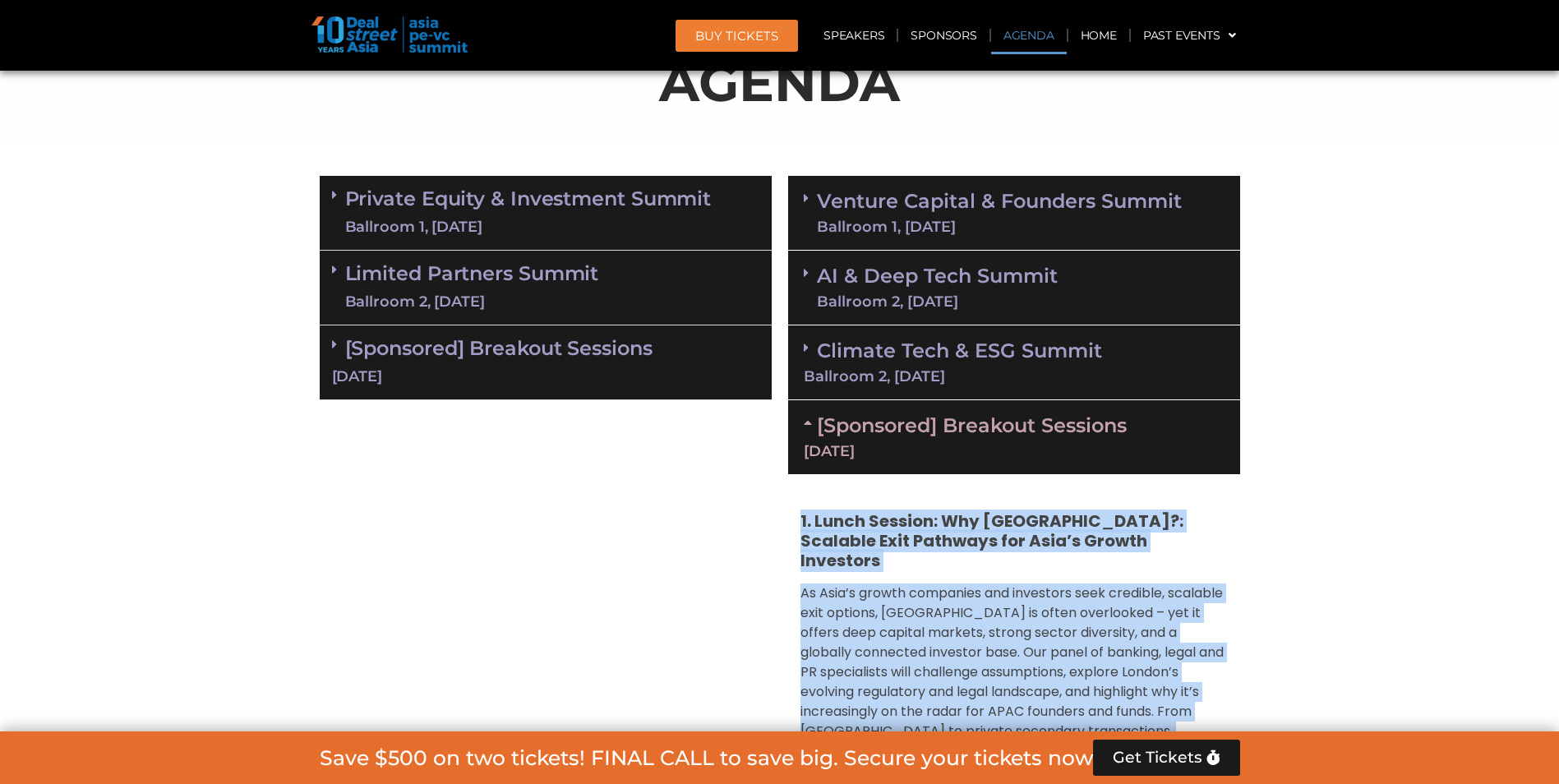
copy div "0. Lorem Ipsumdo: Sit Ametco?: Adipisci Elit Seddoeiu tem Inci’u Labore Etdolor…"
